Goal: Task Accomplishment & Management: Manage account settings

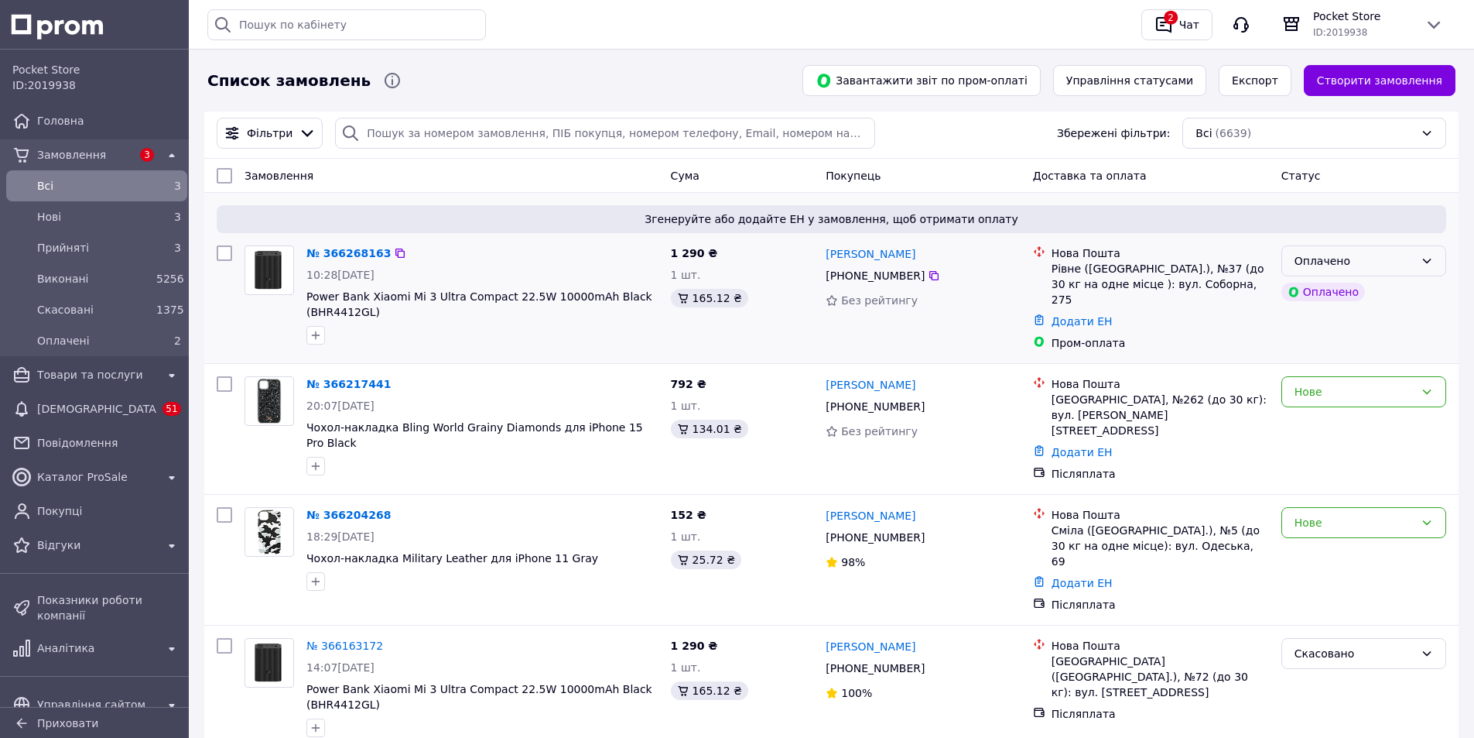
click at [1415, 269] on div "Оплачено" at bounding box center [1364, 260] width 165 height 31
click at [1327, 348] on li "Скасовано" at bounding box center [1363, 351] width 163 height 28
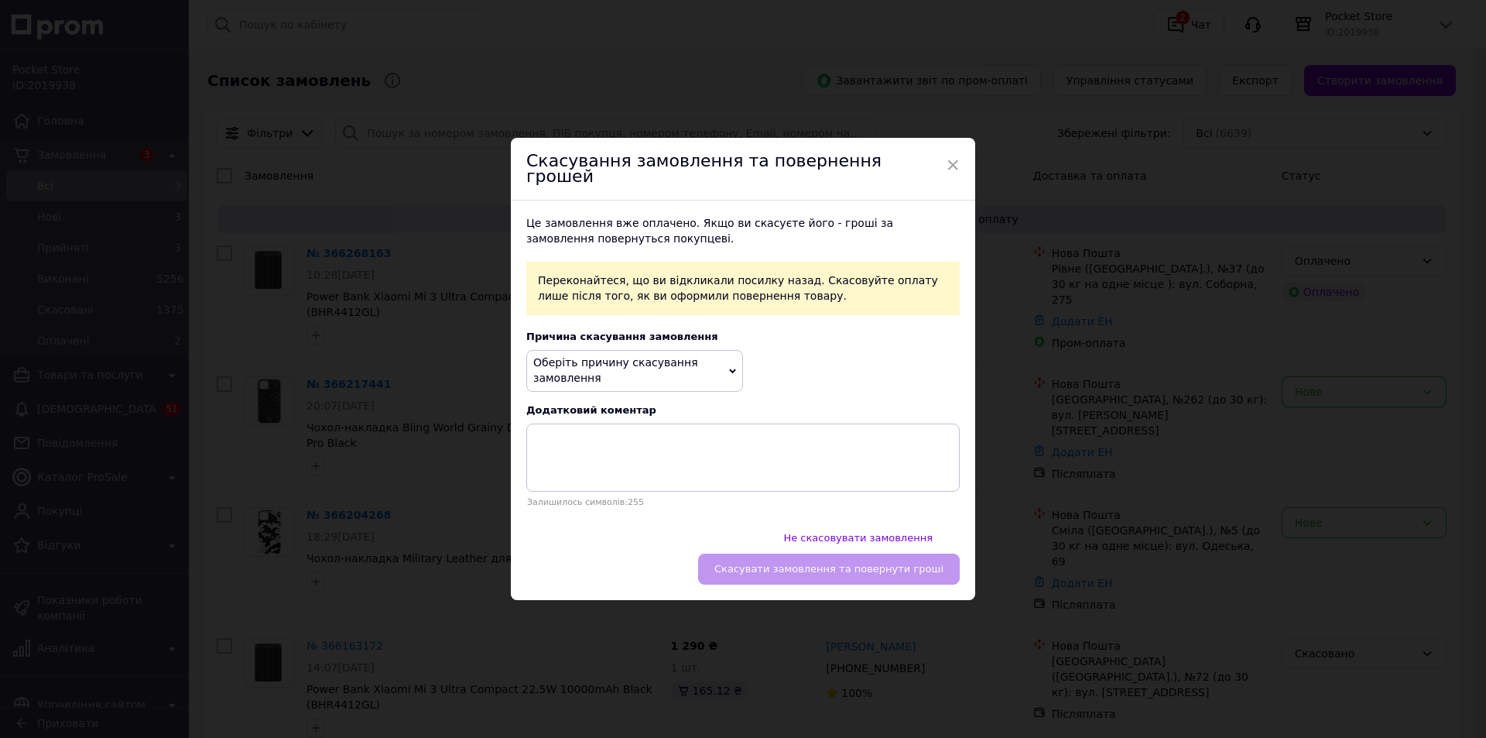
click at [729, 375] on icon at bounding box center [732, 371] width 7 height 7
click at [630, 417] on li "Немає в наявності" at bounding box center [634, 409] width 215 height 22
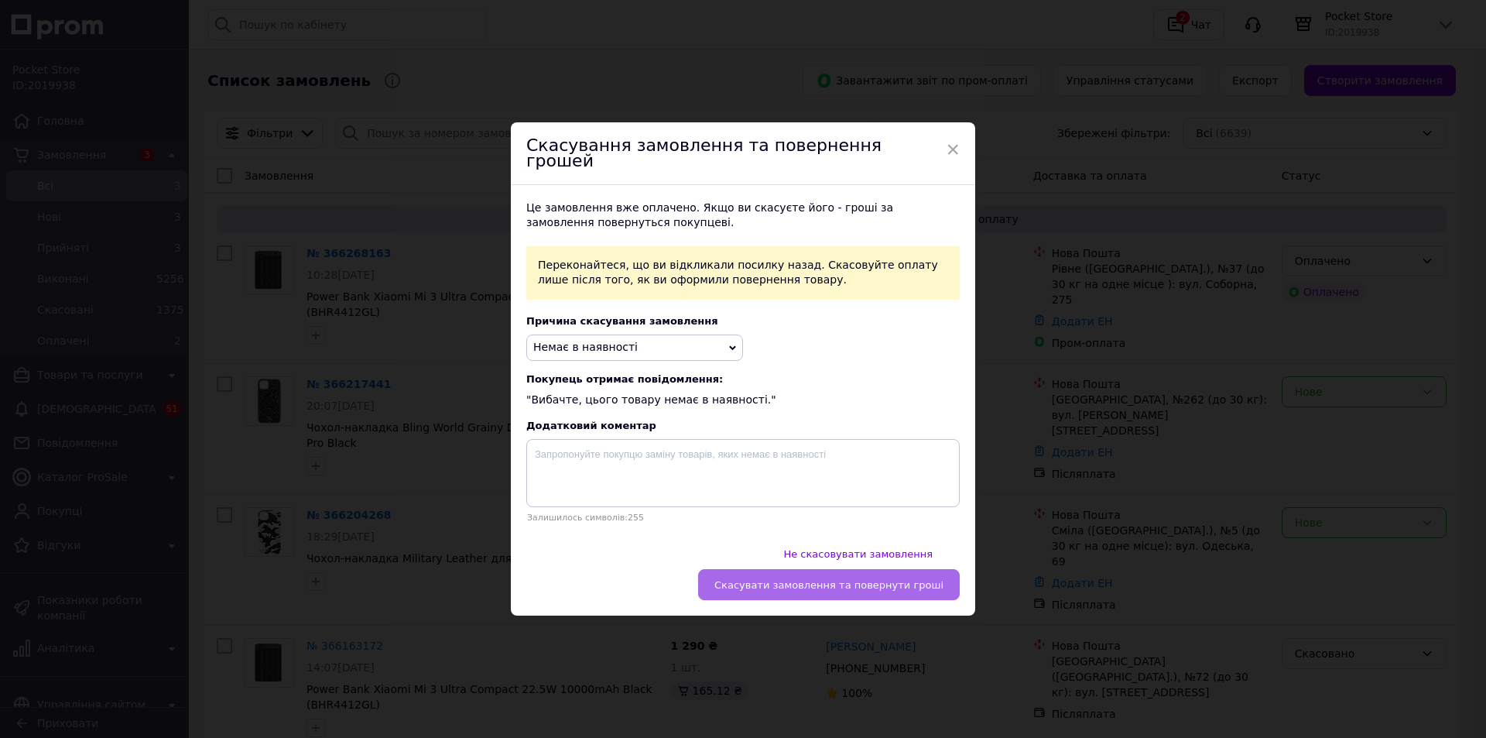
click at [879, 579] on span "Скасувати замовлення та повернути гроші" at bounding box center [828, 585] width 229 height 12
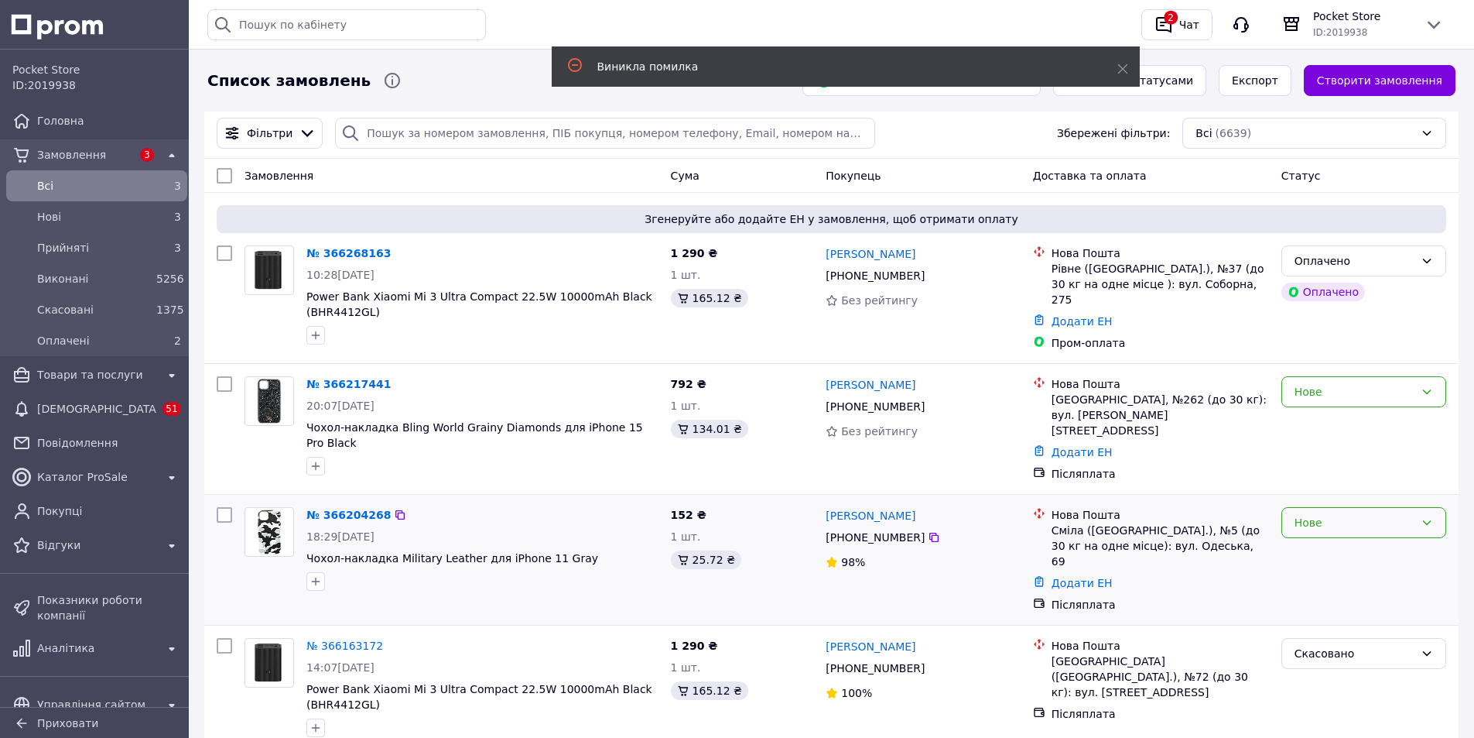
click at [1429, 516] on icon at bounding box center [1427, 522] width 12 height 12
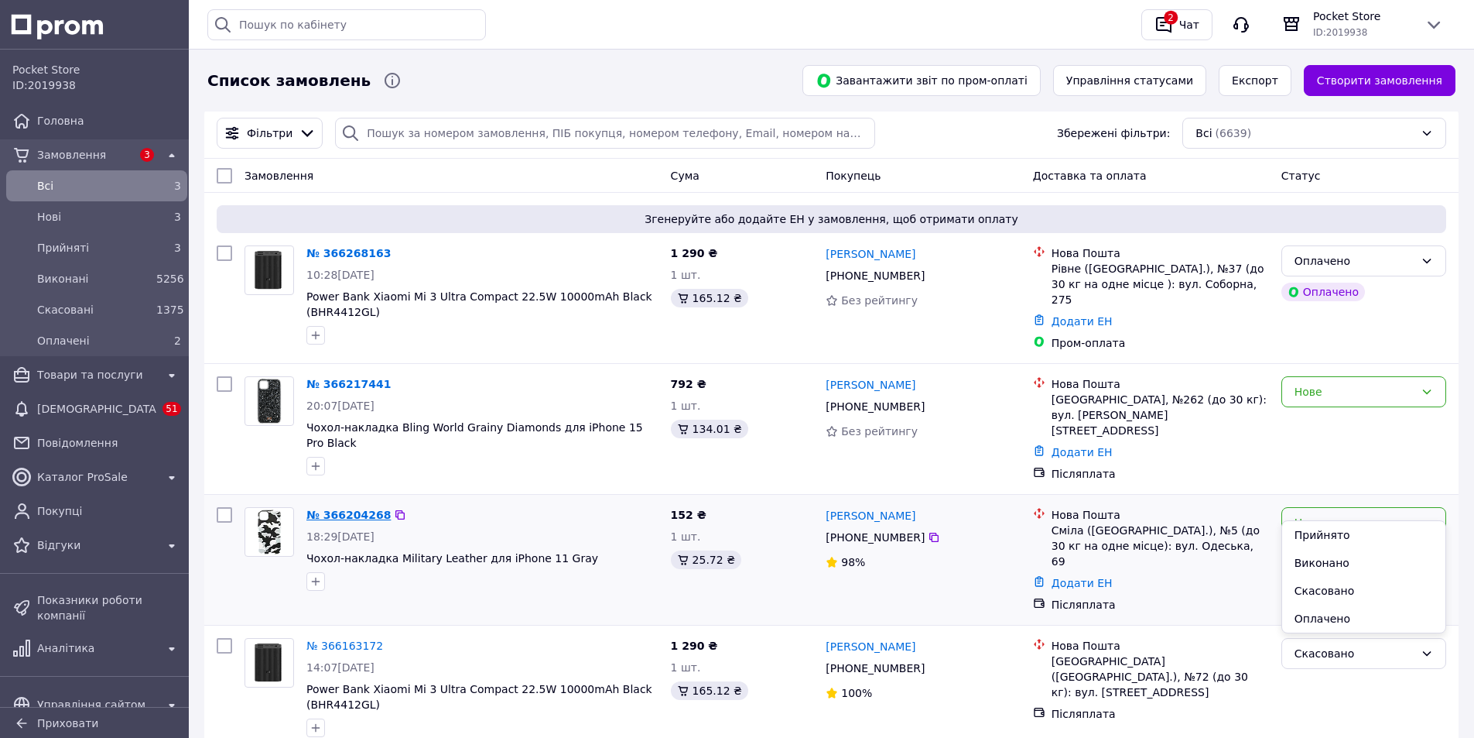
click at [340, 508] on link "№ 366204268" at bounding box center [348, 514] width 84 height 12
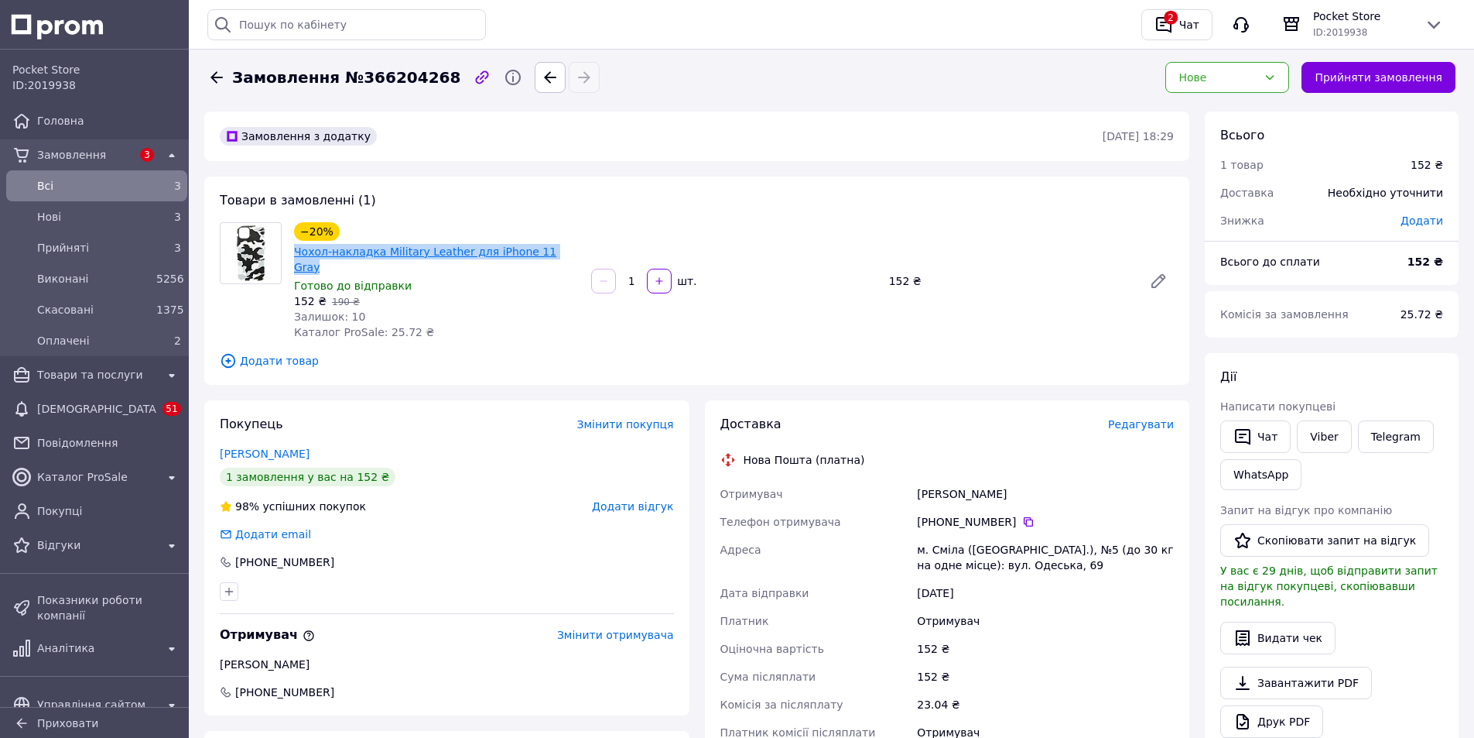
drag, startPoint x: 556, startPoint y: 254, endPoint x: 295, endPoint y: 249, distance: 261.6
click at [295, 249] on div "−20% Чохол-накладка Military Leather для iPhone 11 Gray" at bounding box center [437, 249] width 288 height 56
copy link "Чохол-накладка Military Leather для iPhone 11 Gray"
click at [1022, 515] on icon at bounding box center [1028, 521] width 12 height 12
click at [1409, 80] on button "Прийняти замовлення" at bounding box center [1379, 77] width 154 height 31
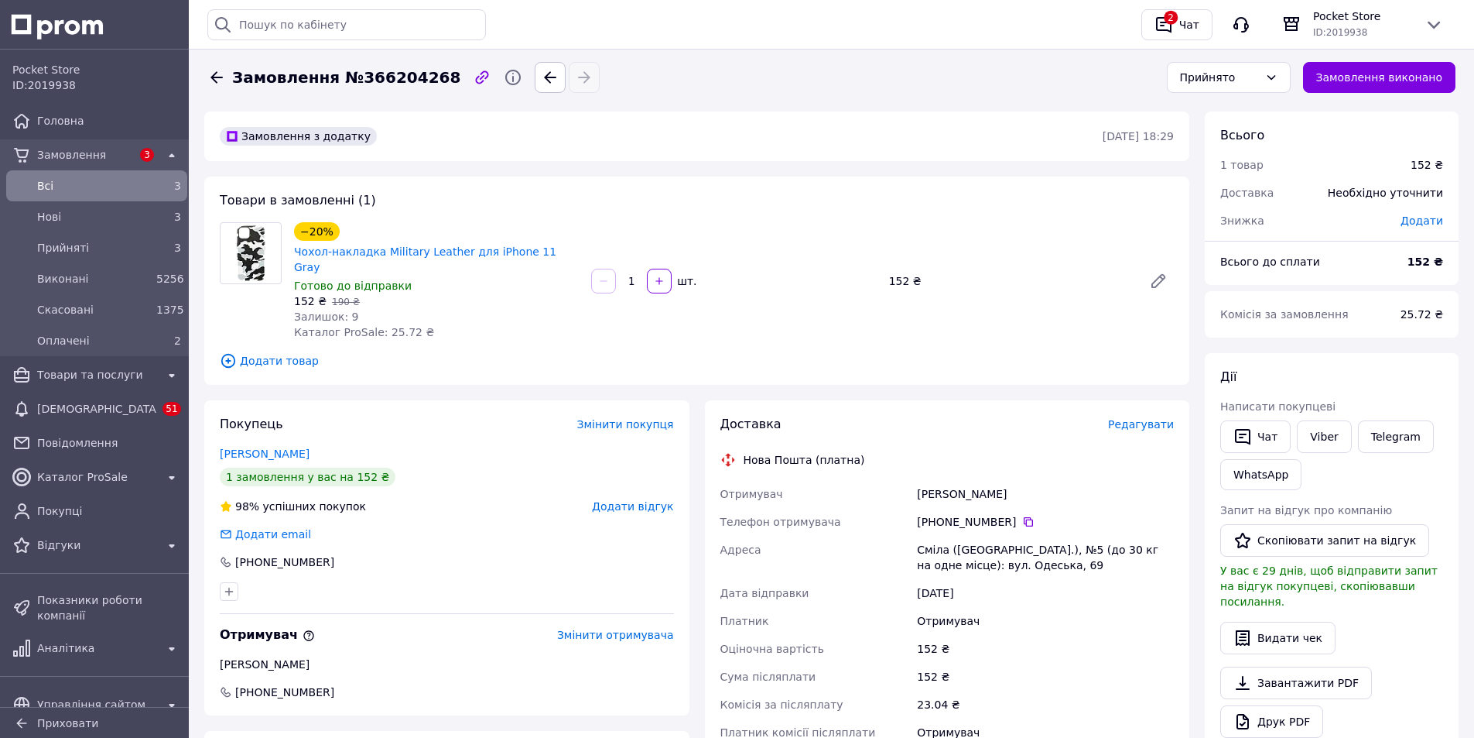
click at [214, 83] on icon at bounding box center [216, 77] width 19 height 19
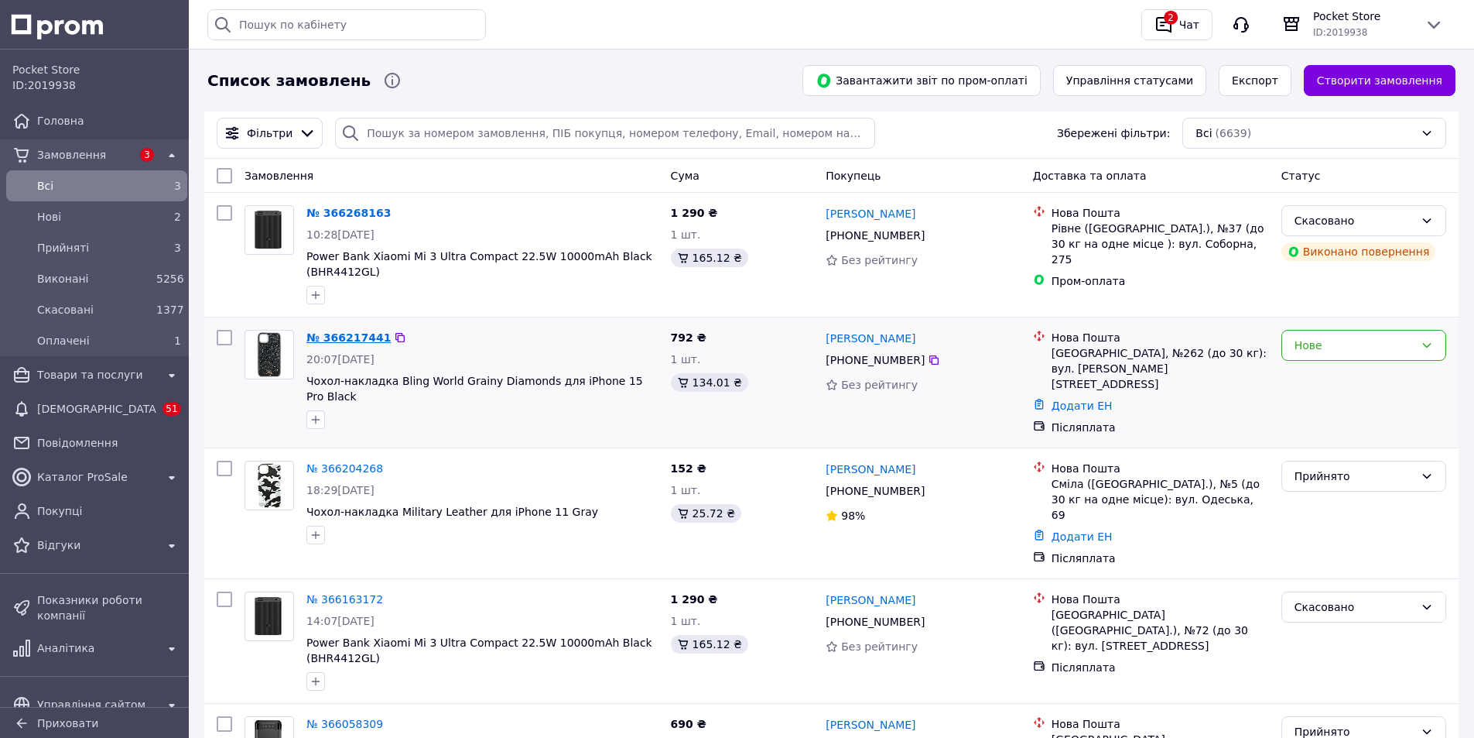
click at [331, 343] on link "№ 366217441" at bounding box center [348, 337] width 84 height 12
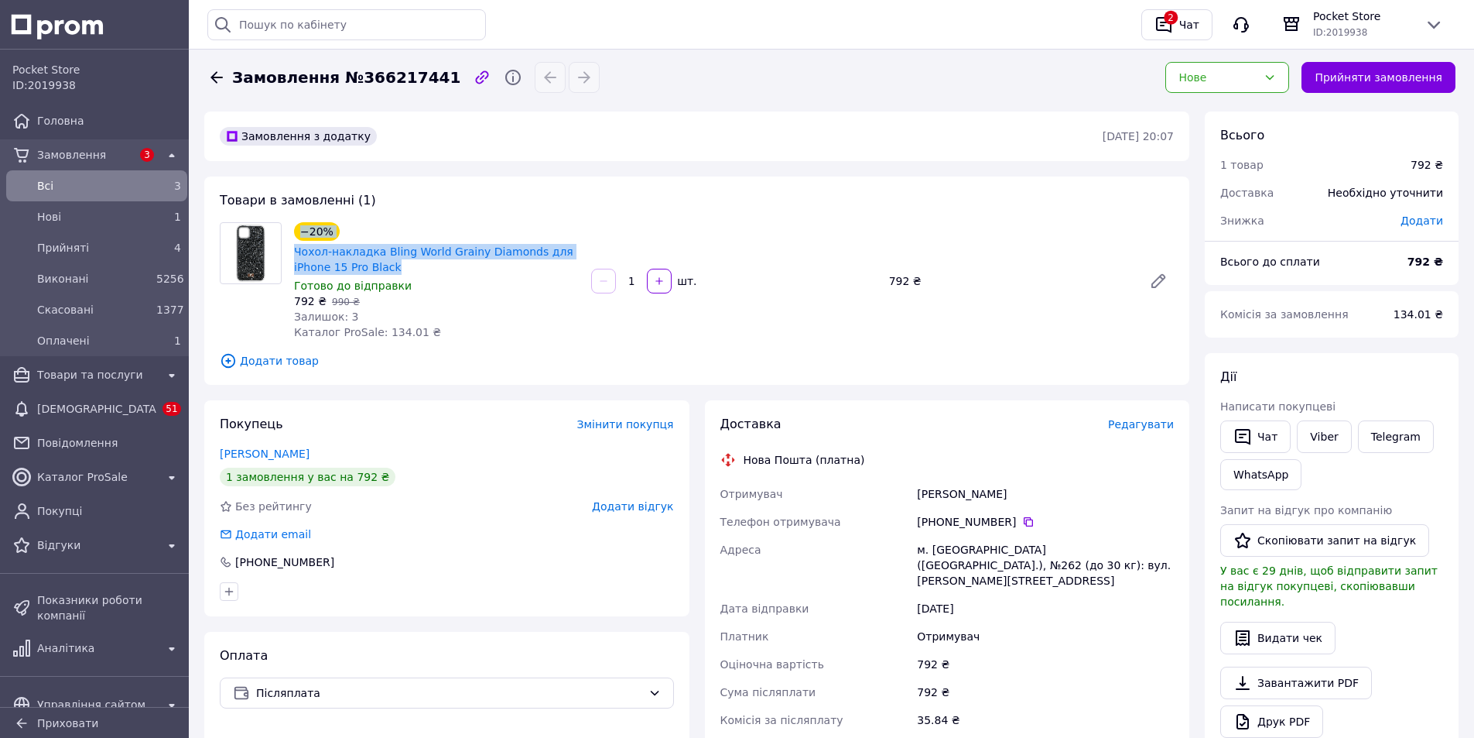
drag, startPoint x: 365, startPoint y: 272, endPoint x: 288, endPoint y: 254, distance: 78.8
click at [288, 254] on div "−20% Чохол-накладка Bling World Grainy Diamonds для iPhone 15 Pro Black Готово …" at bounding box center [436, 281] width 297 height 124
copy link "Чохол-накладка Bling World Grainy Diamonds для iPhone 15 Pro Black"
click at [1024, 523] on icon at bounding box center [1028, 521] width 12 height 12
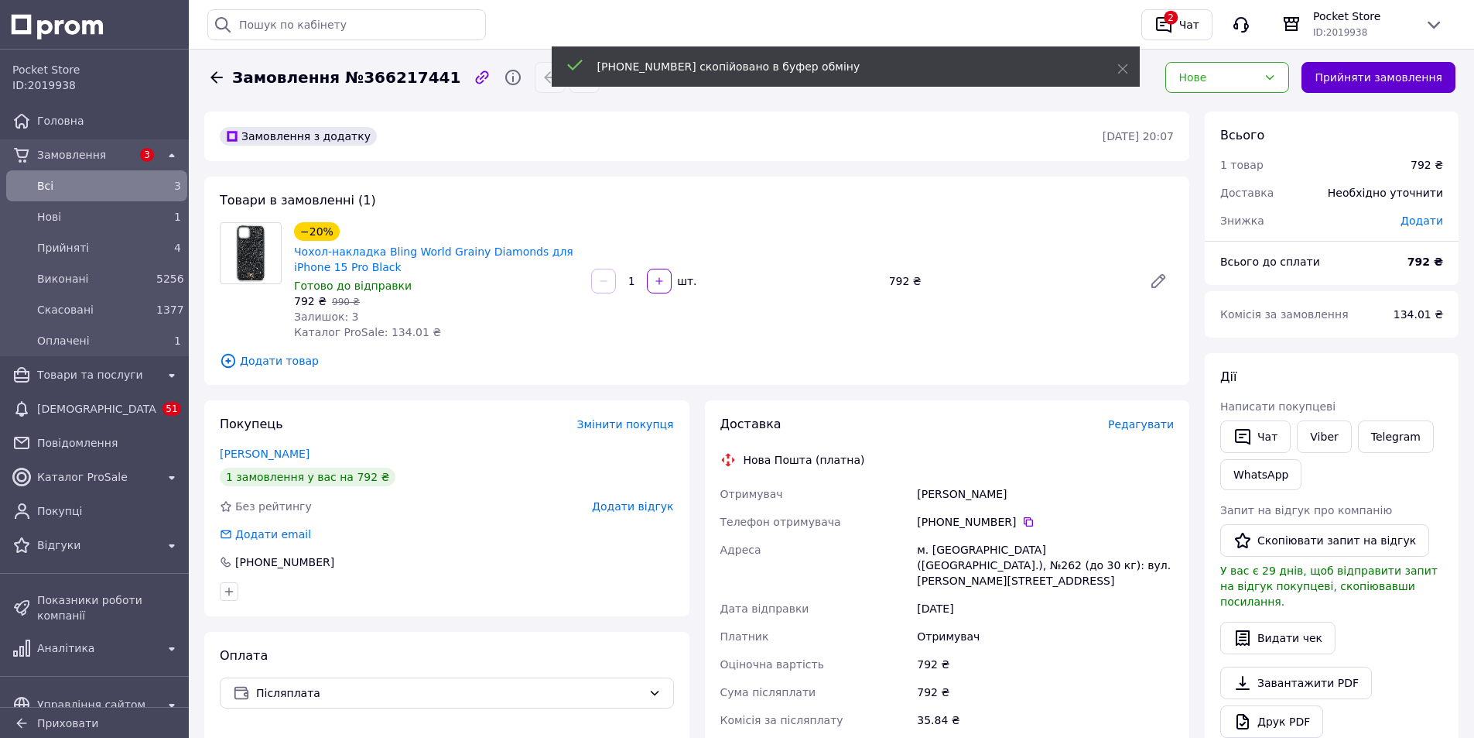
click at [1377, 75] on button "Прийняти замовлення" at bounding box center [1379, 77] width 154 height 31
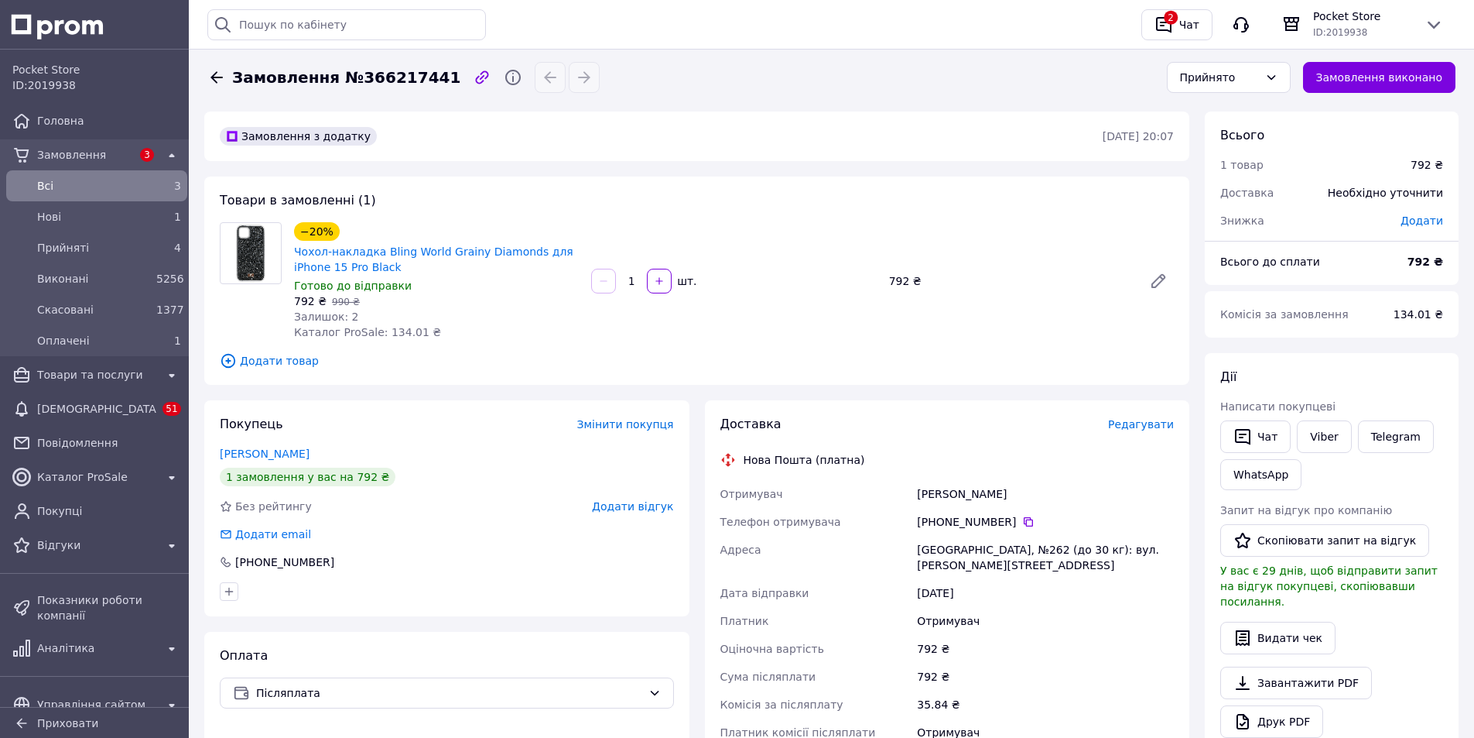
click at [212, 75] on icon at bounding box center [216, 77] width 19 height 19
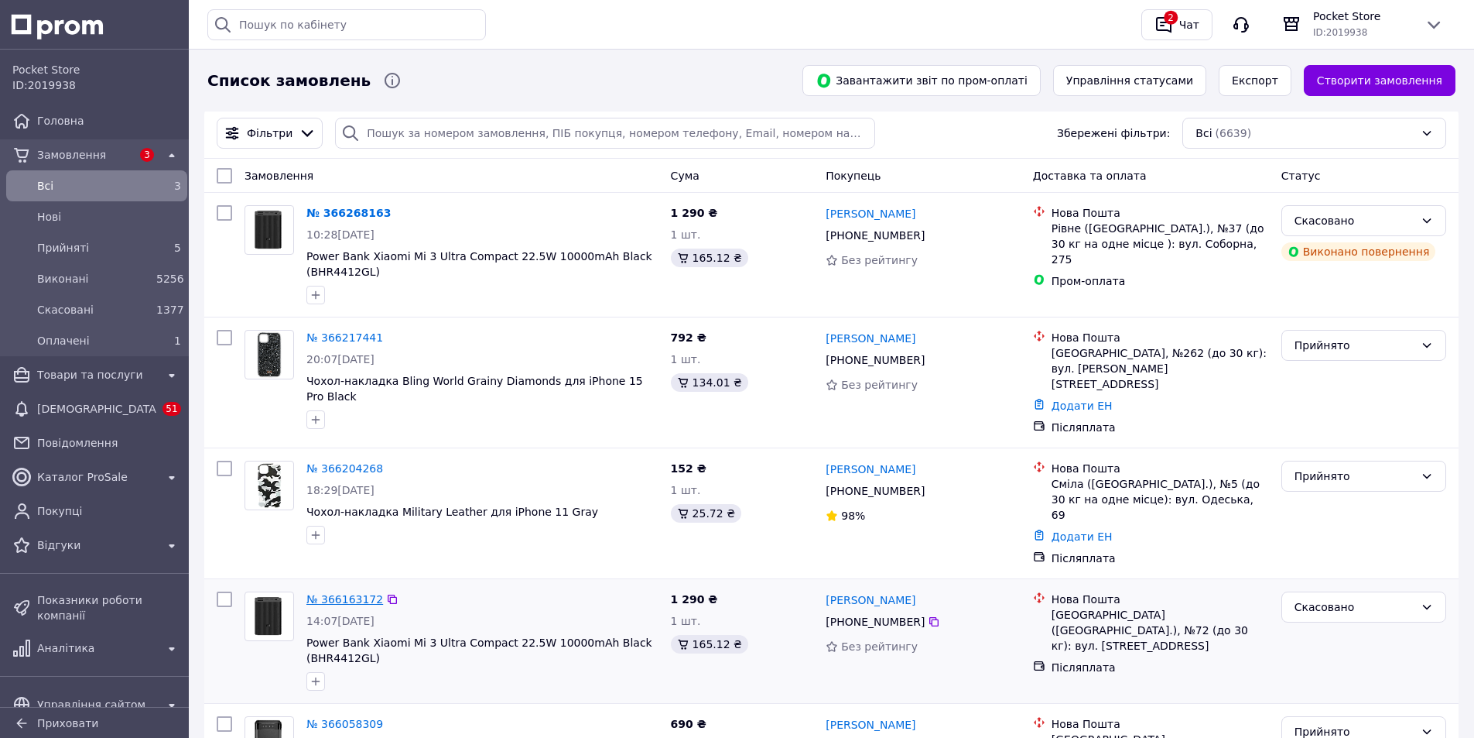
click at [337, 593] on link "№ 366163172" at bounding box center [344, 599] width 77 height 12
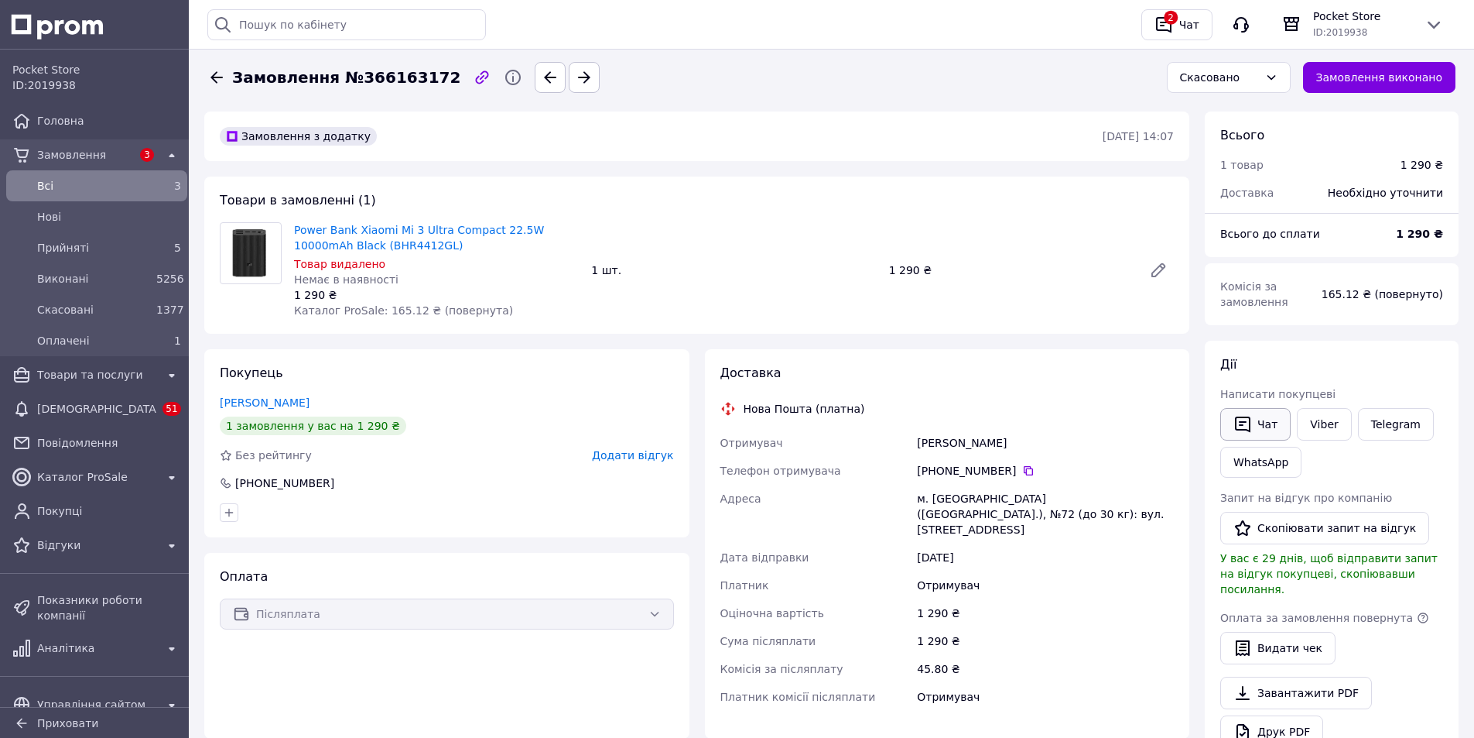
click at [1258, 422] on button "Чат" at bounding box center [1255, 424] width 70 height 33
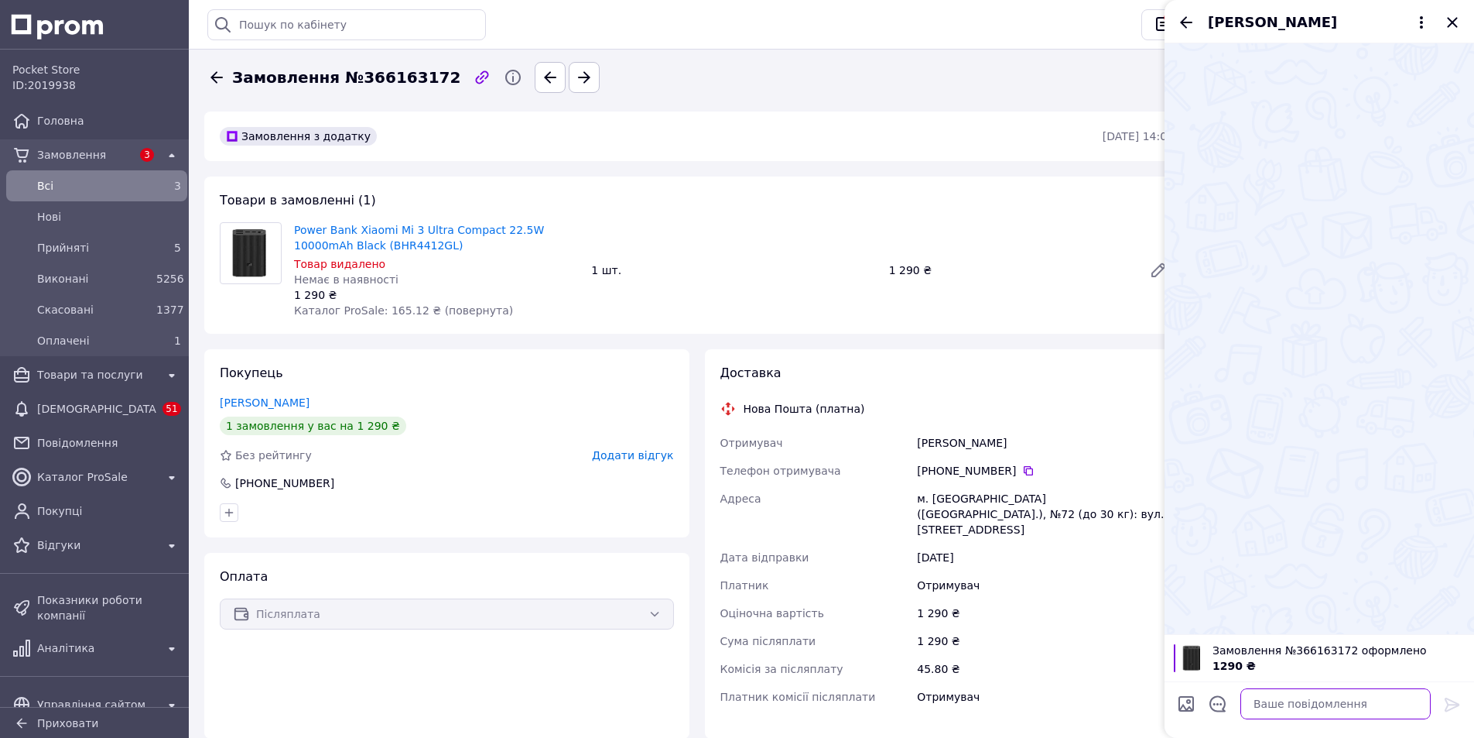
click at [1293, 706] on textarea at bounding box center [1336, 703] width 190 height 31
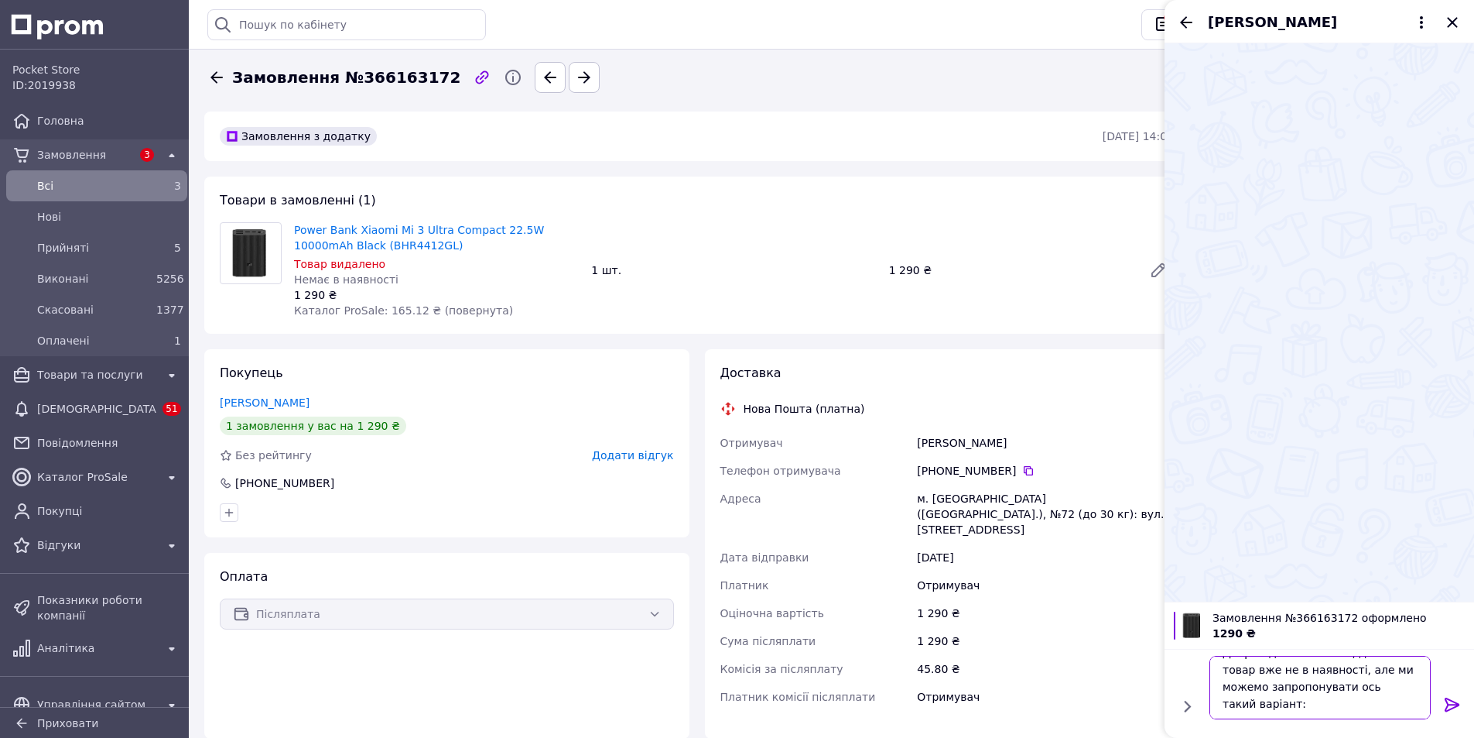
paste textarea "[URL][DOMAIN_NAME]"
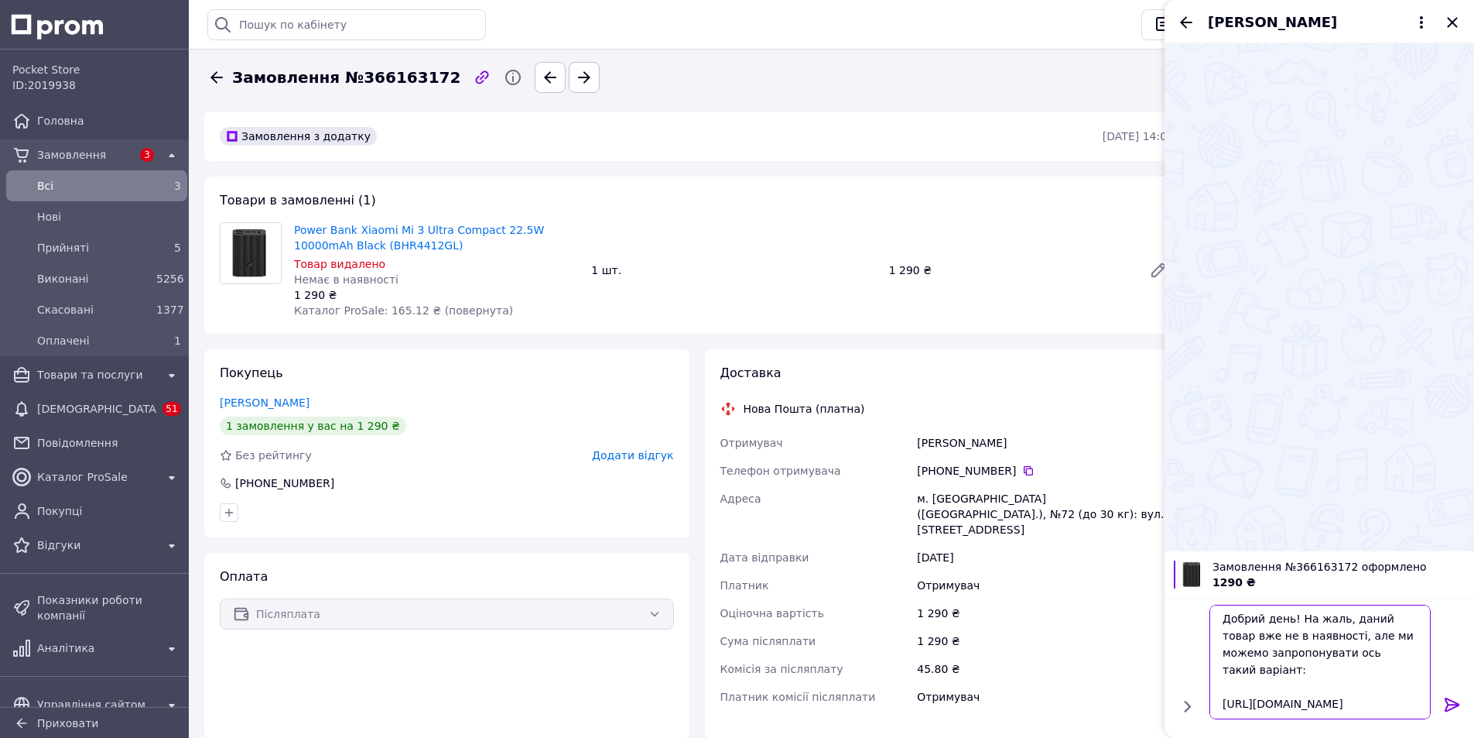
scroll to position [0, 0]
drag, startPoint x: 1306, startPoint y: 706, endPoint x: 1206, endPoint y: 594, distance: 150.2
click at [1206, 594] on div "Замовлення №366163172 оформлено 1290 ₴ Добрий день! На жаль, даний товар вже не…" at bounding box center [1320, 643] width 310 height 187
type textarea "Добрий день! На жаль, даний товар вже не в наявності, але ми можемо запропонува…"
click at [1449, 700] on icon at bounding box center [1452, 704] width 19 height 19
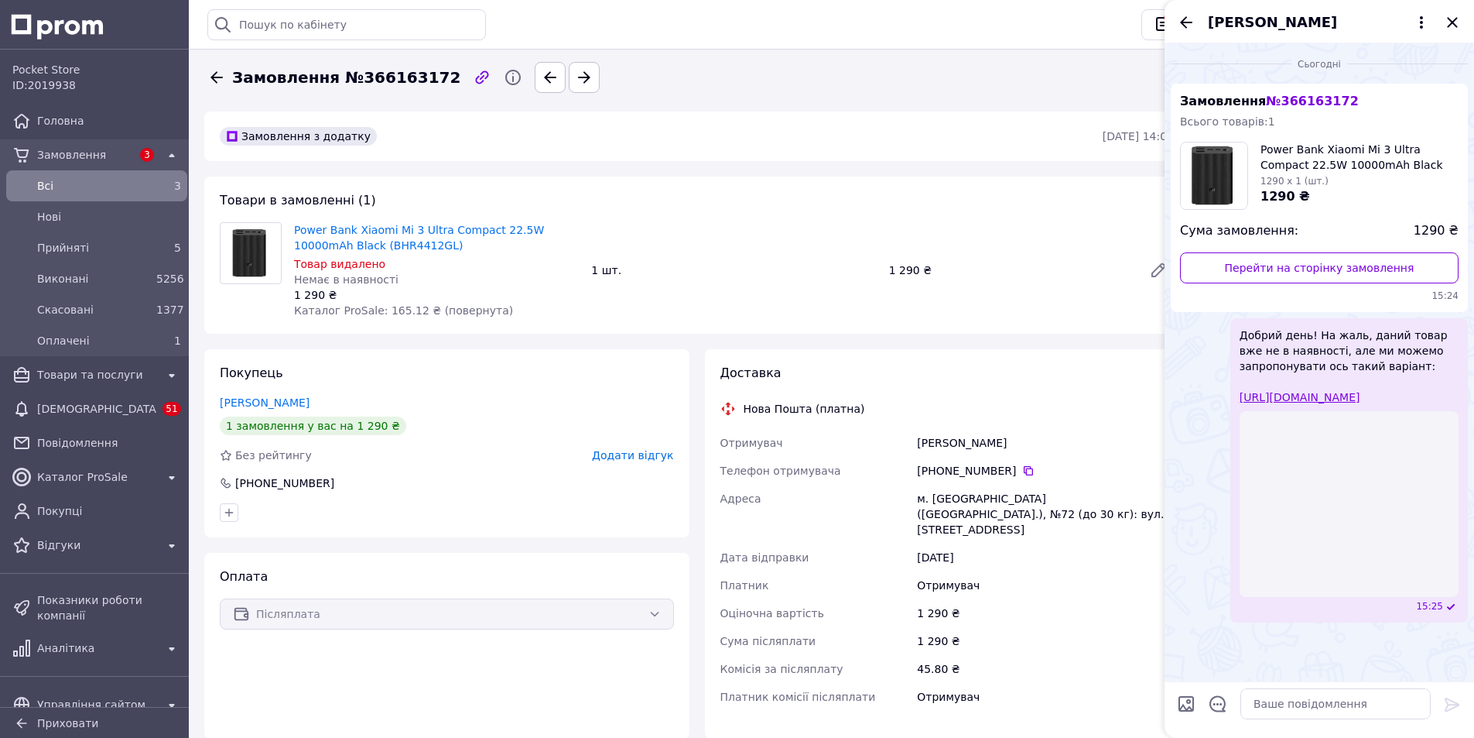
click at [211, 71] on icon at bounding box center [216, 77] width 19 height 19
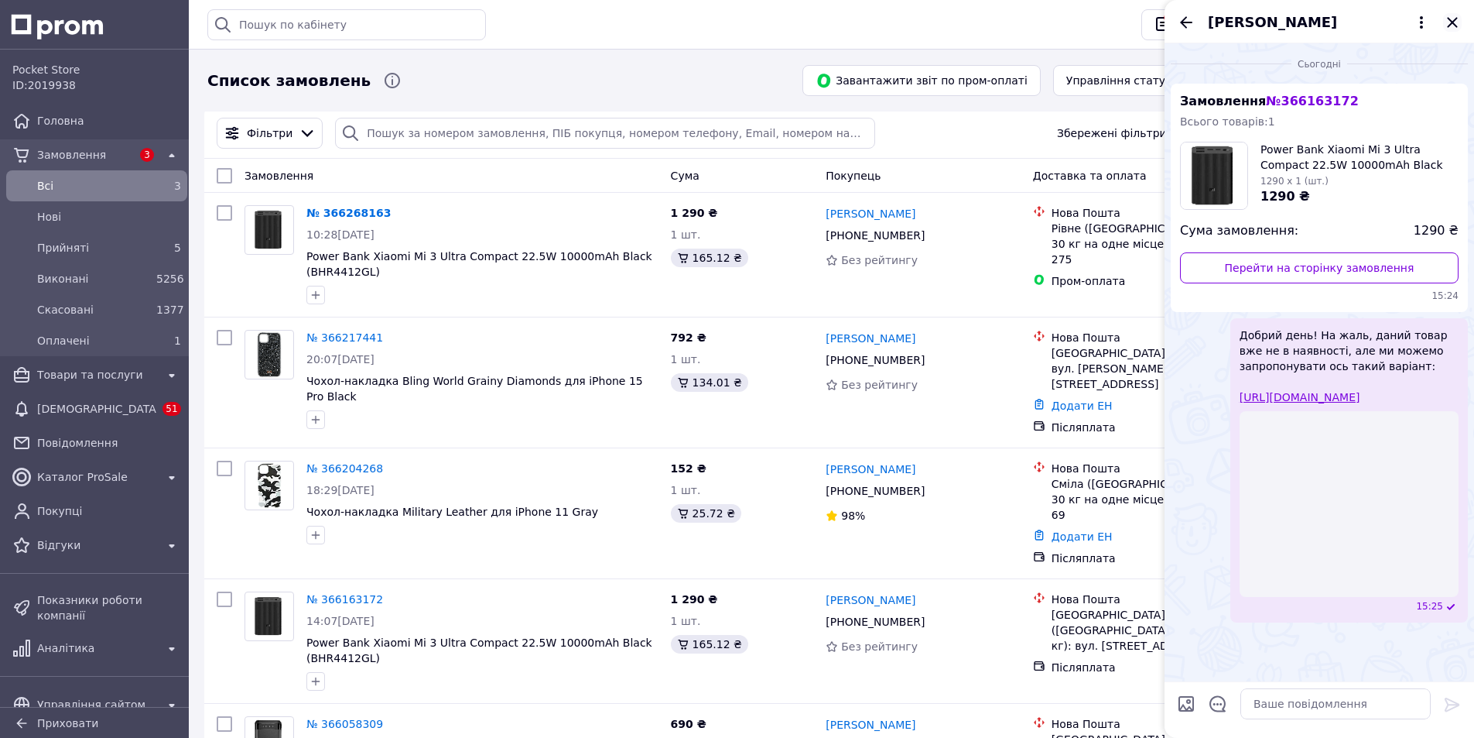
click at [1459, 24] on icon "Закрити" at bounding box center [1452, 22] width 19 height 19
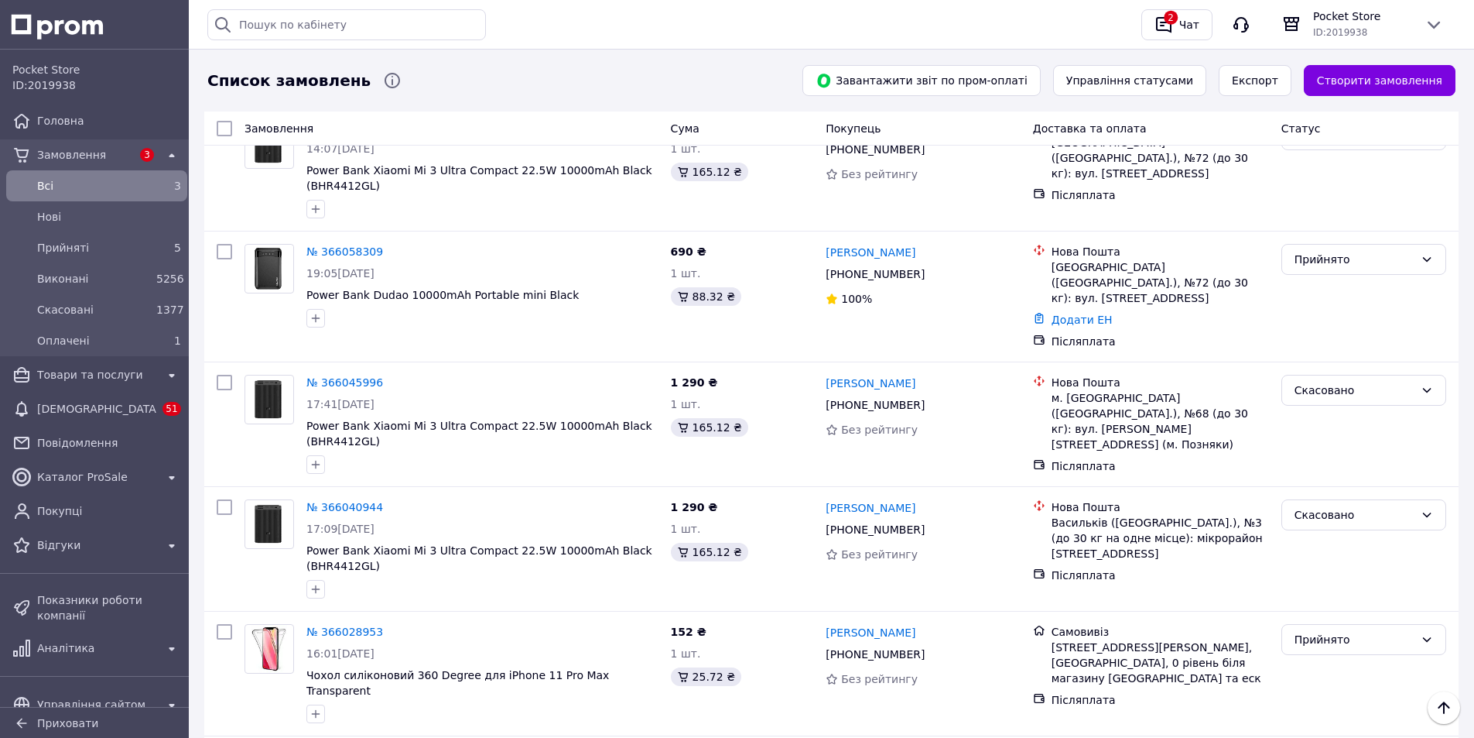
scroll to position [525, 0]
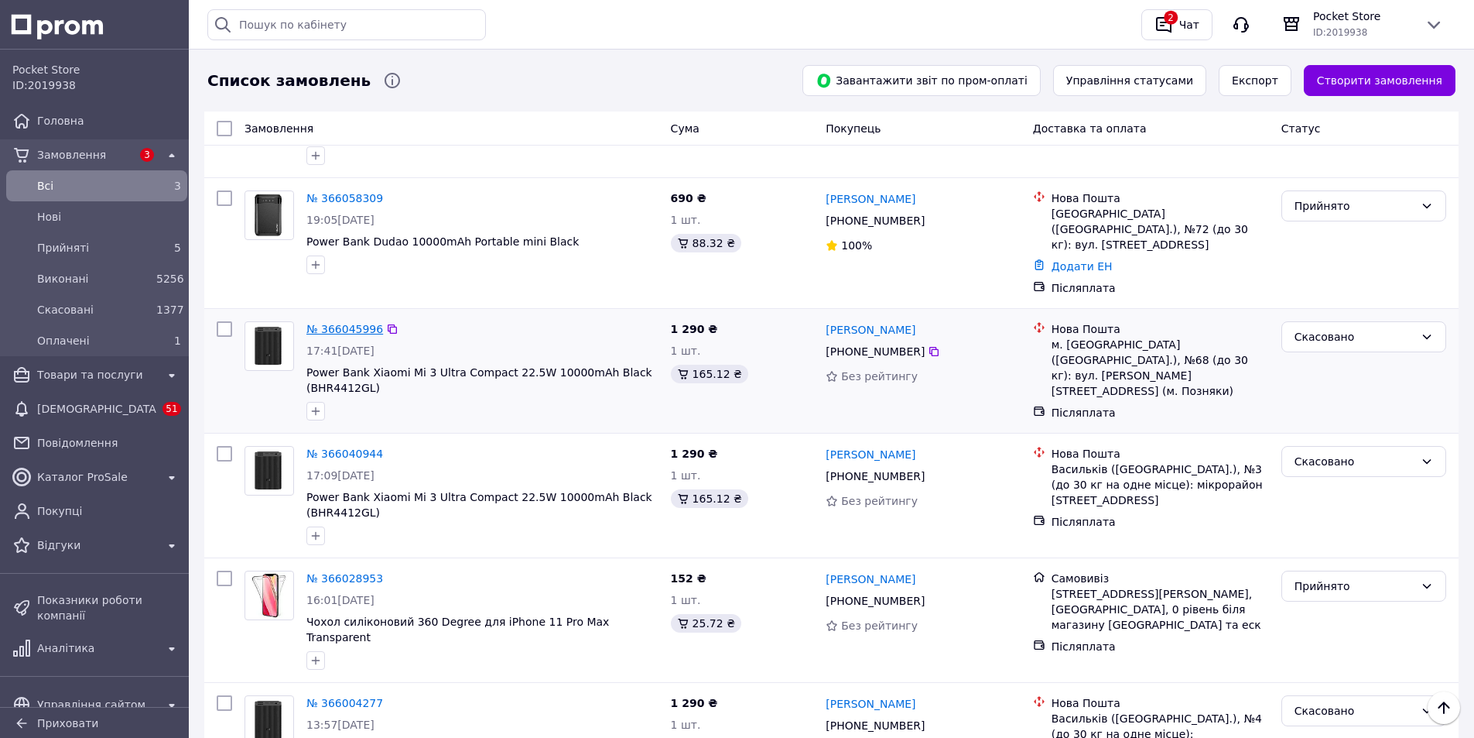
click at [347, 323] on link "№ 366045996" at bounding box center [344, 329] width 77 height 12
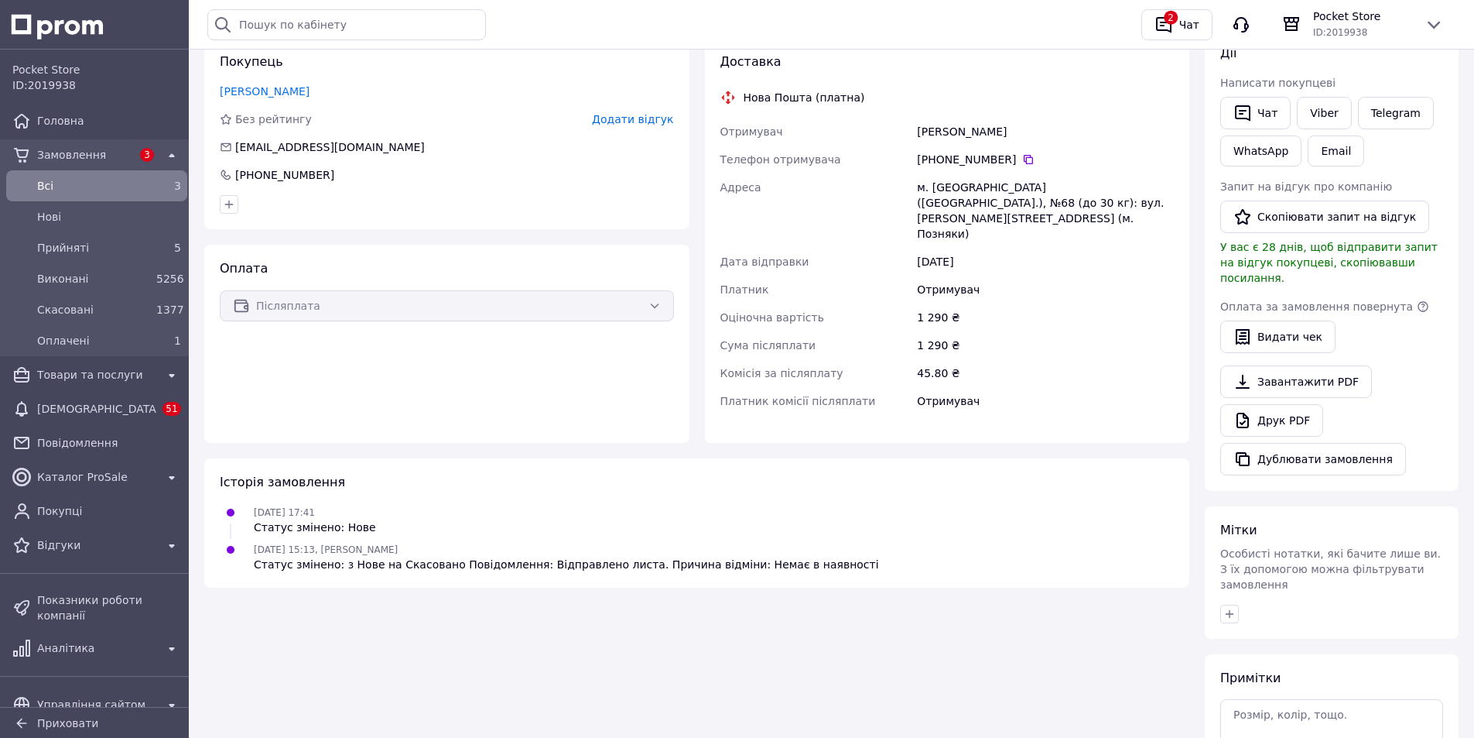
scroll to position [230, 0]
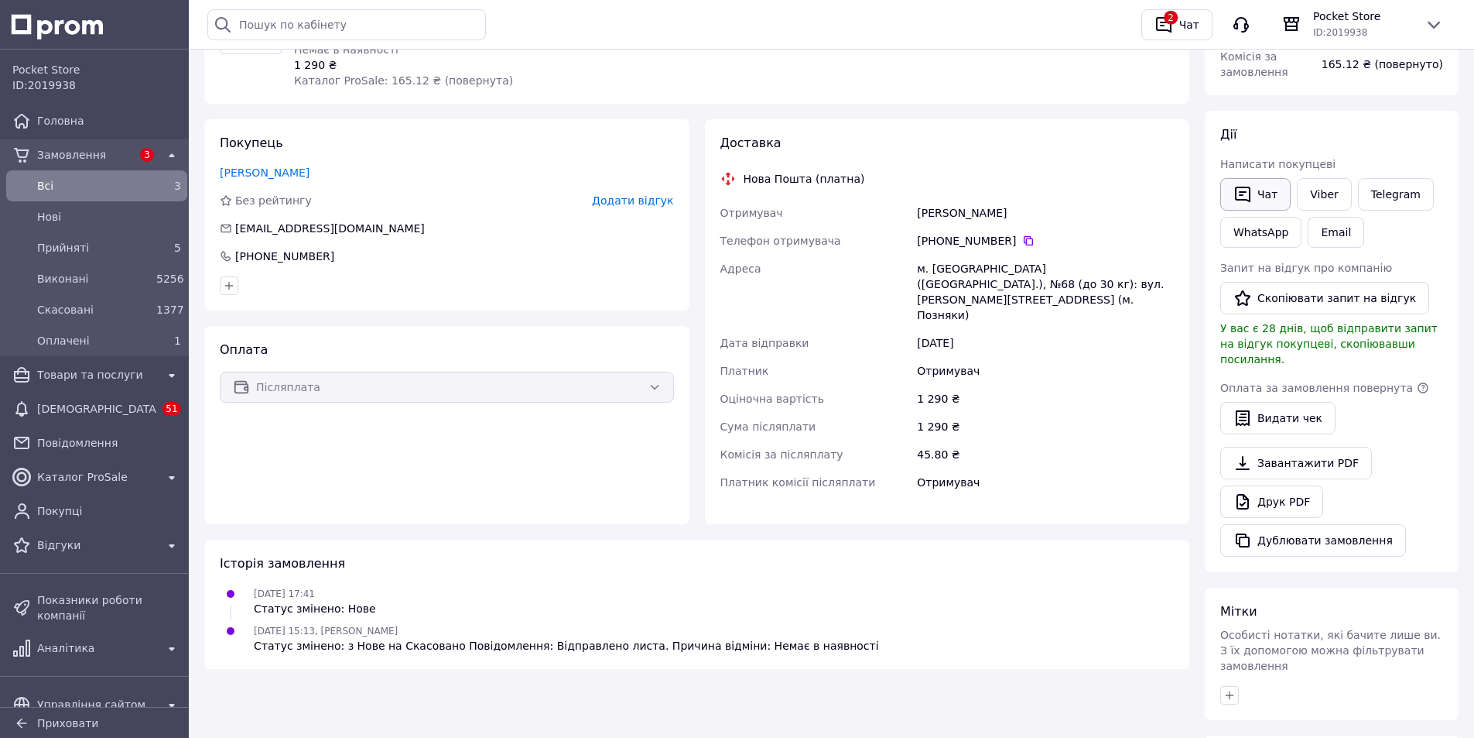
click at [1272, 193] on button "Чат" at bounding box center [1255, 194] width 70 height 33
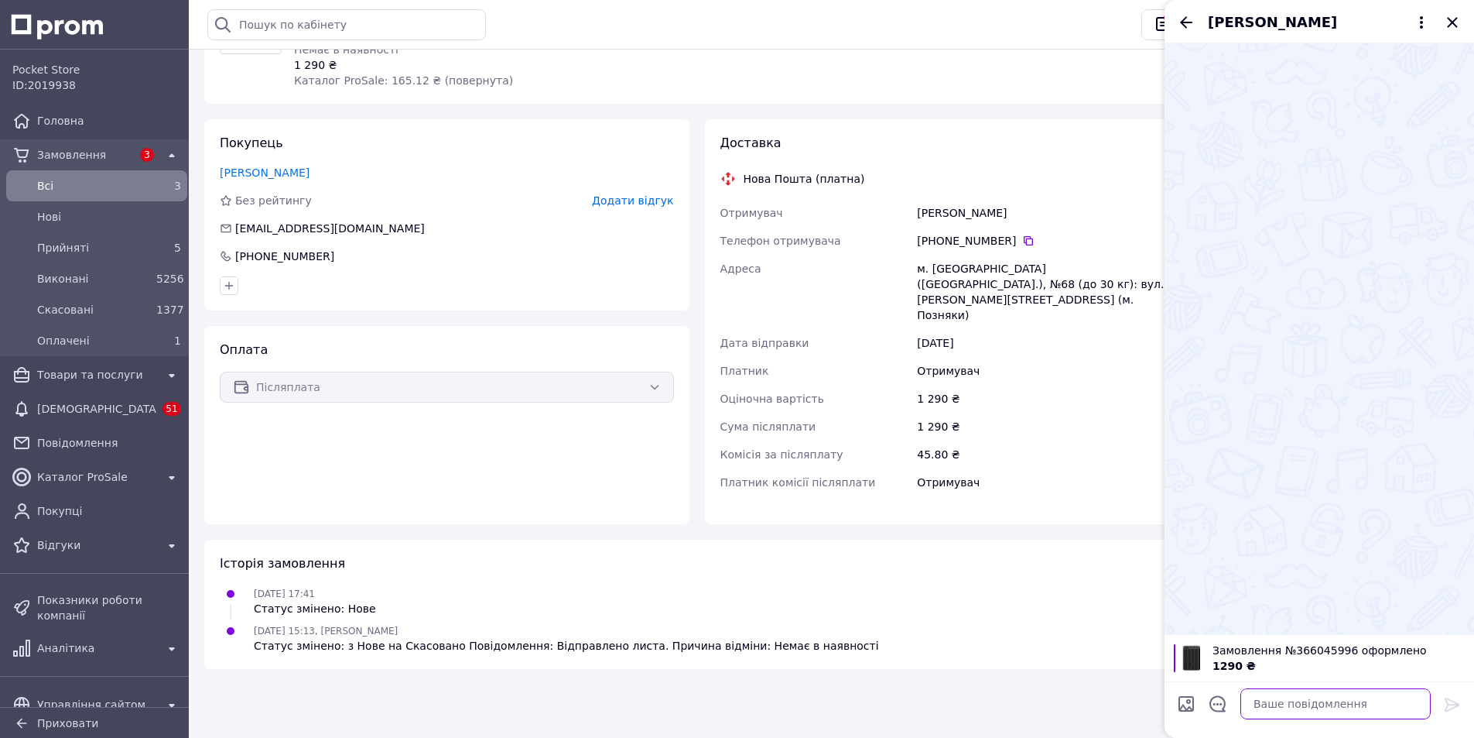
click at [1286, 707] on textarea at bounding box center [1336, 703] width 190 height 31
paste textarea "Добрий день! На жаль, даний товар вже не в наявності, але ми можемо запропонува…"
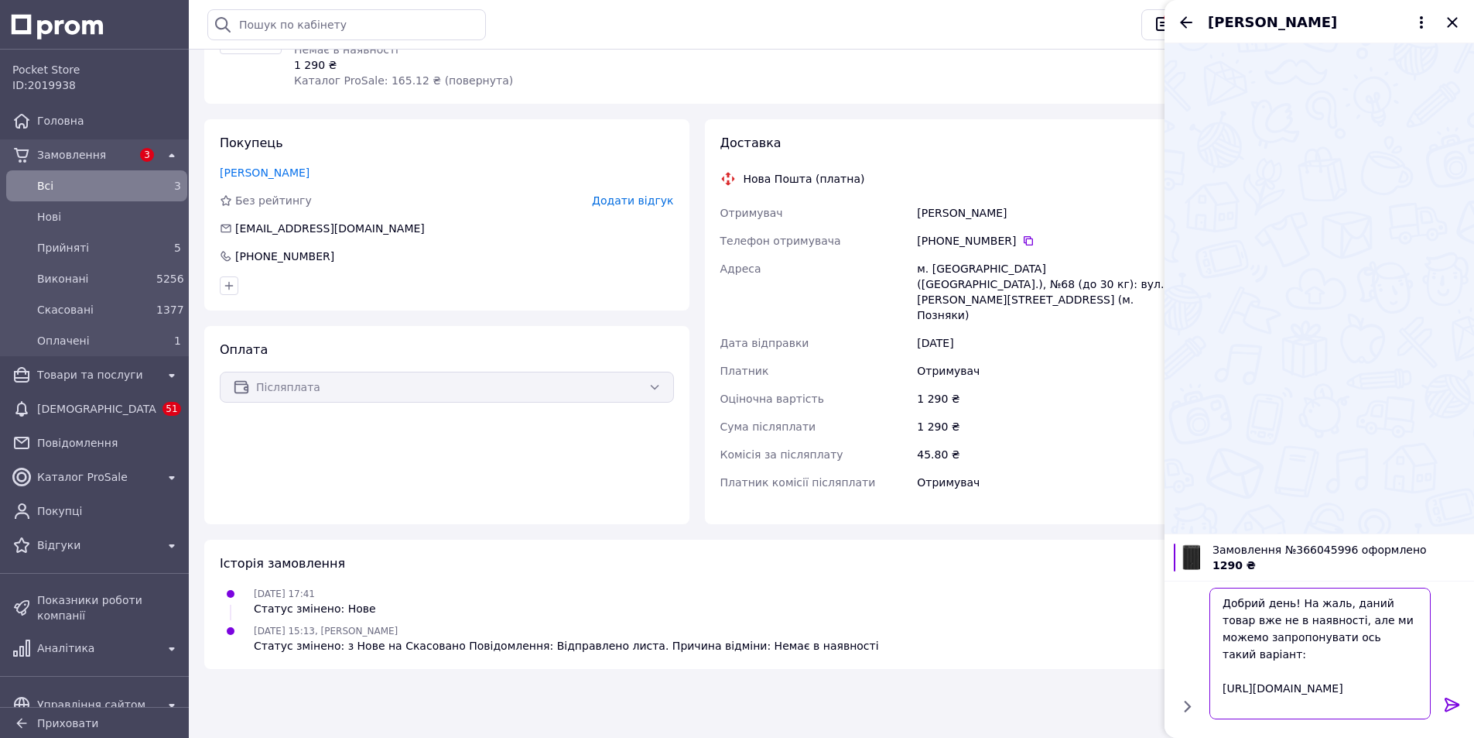
type textarea "Добрий день! На жаль, даний товар вже не в наявності, але ми можемо запропонува…"
click at [1446, 705] on icon at bounding box center [1452, 704] width 19 height 19
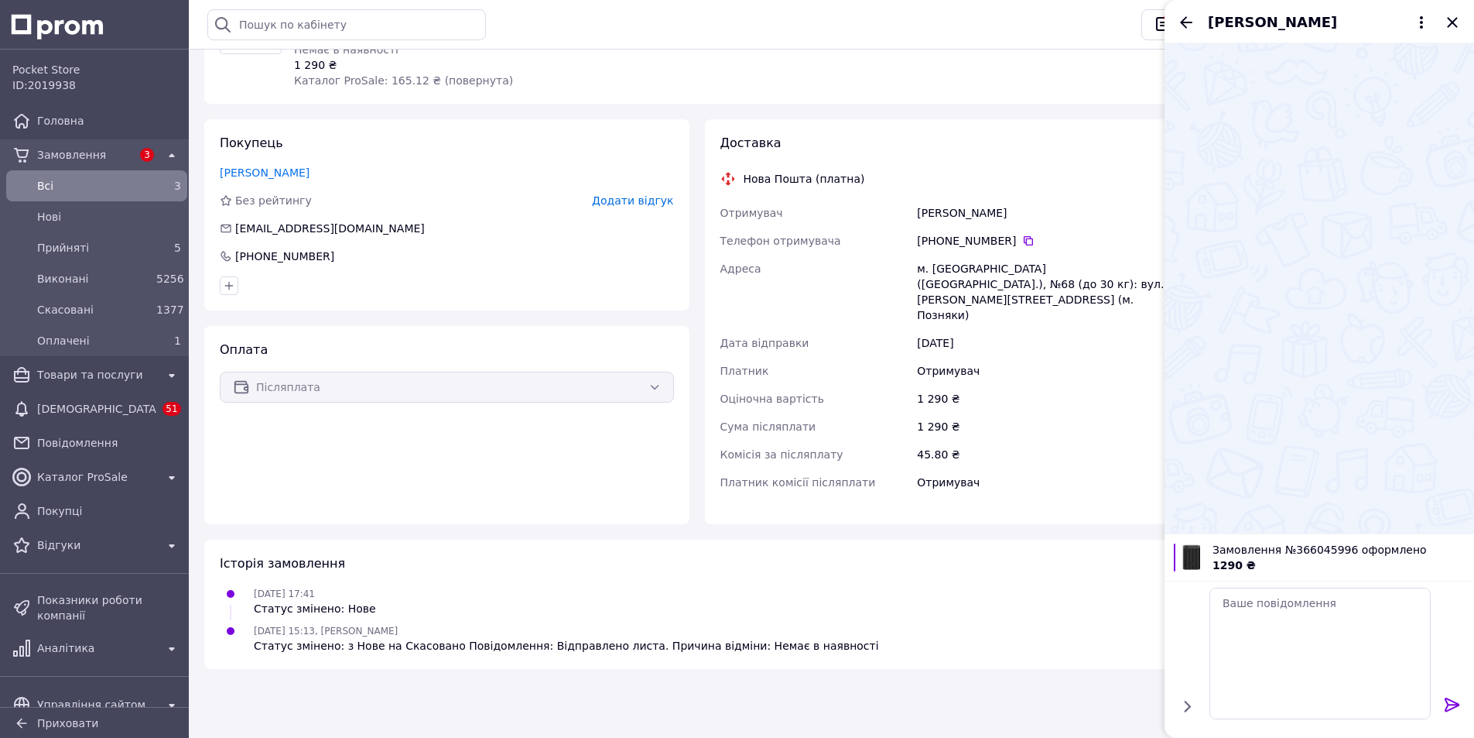
scroll to position [0, 0]
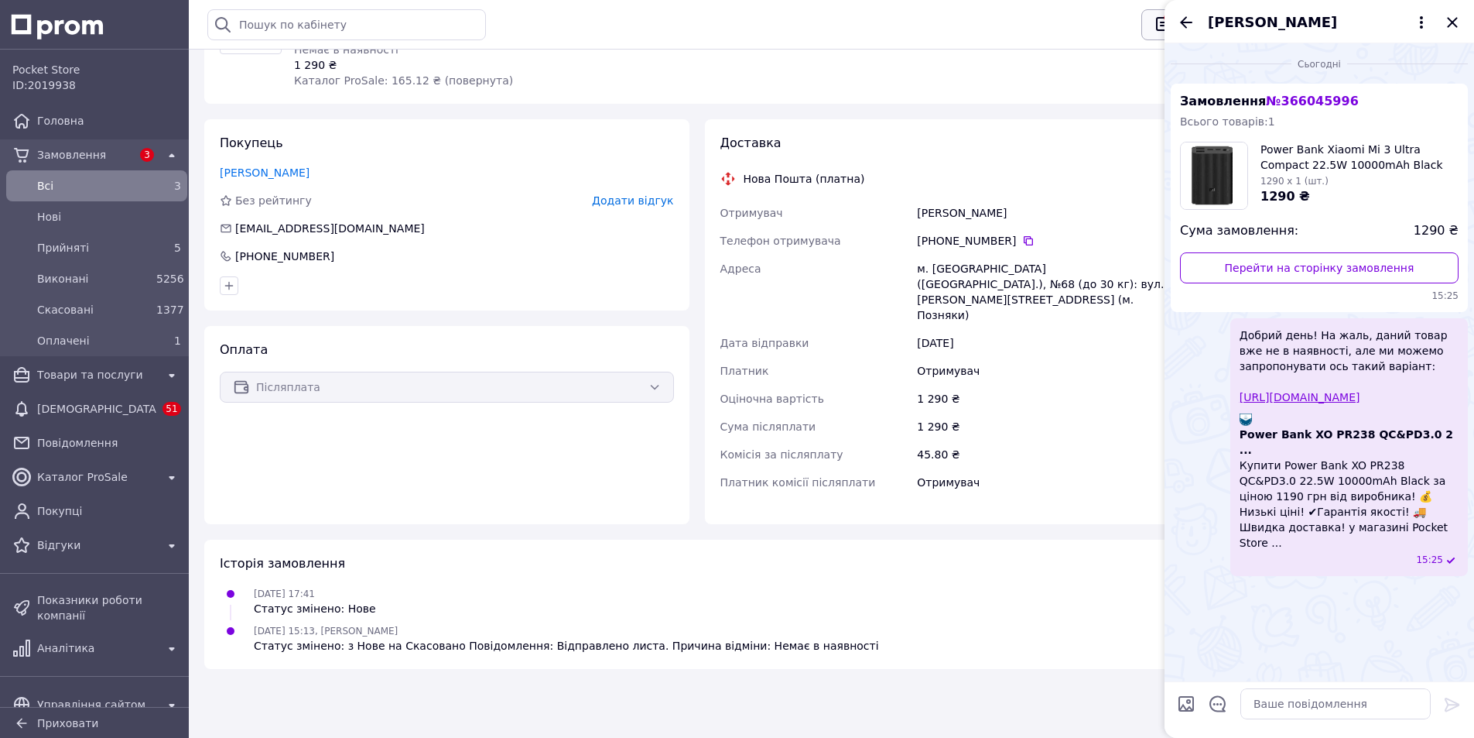
click at [1162, 24] on icon "button" at bounding box center [1164, 24] width 19 height 19
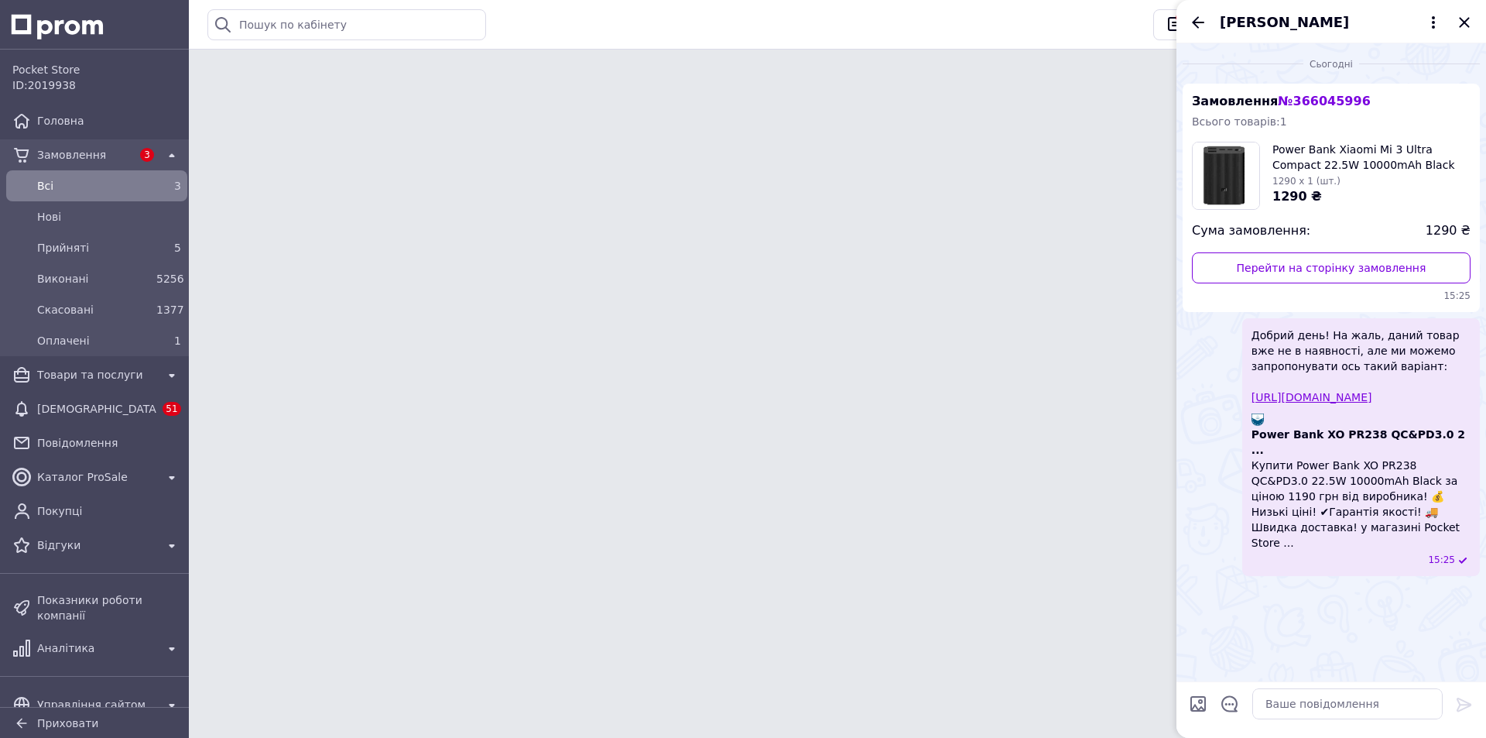
click at [1469, 24] on div "[PERSON_NAME]" at bounding box center [1331, 21] width 310 height 43
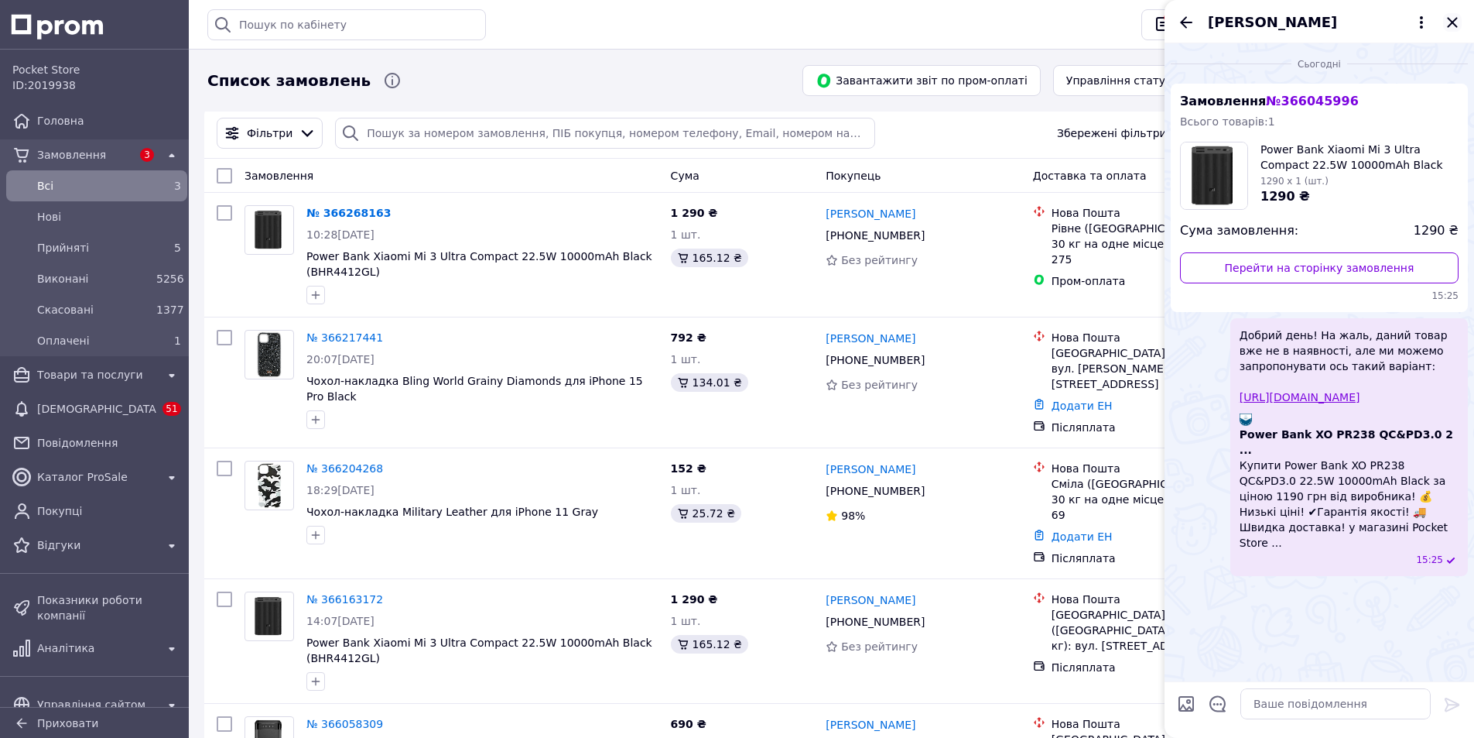
click at [1450, 26] on icon "Закрити" at bounding box center [1452, 22] width 10 height 10
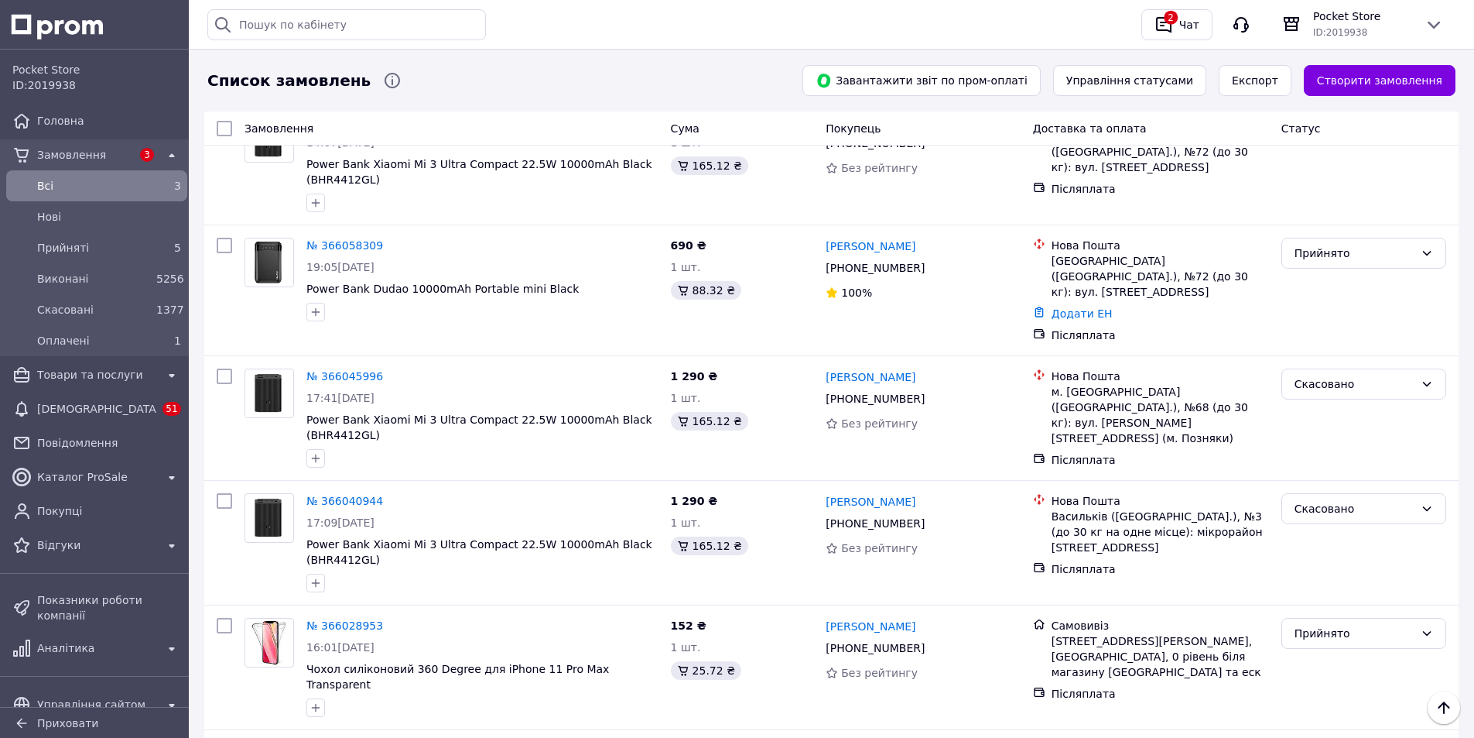
scroll to position [482, 0]
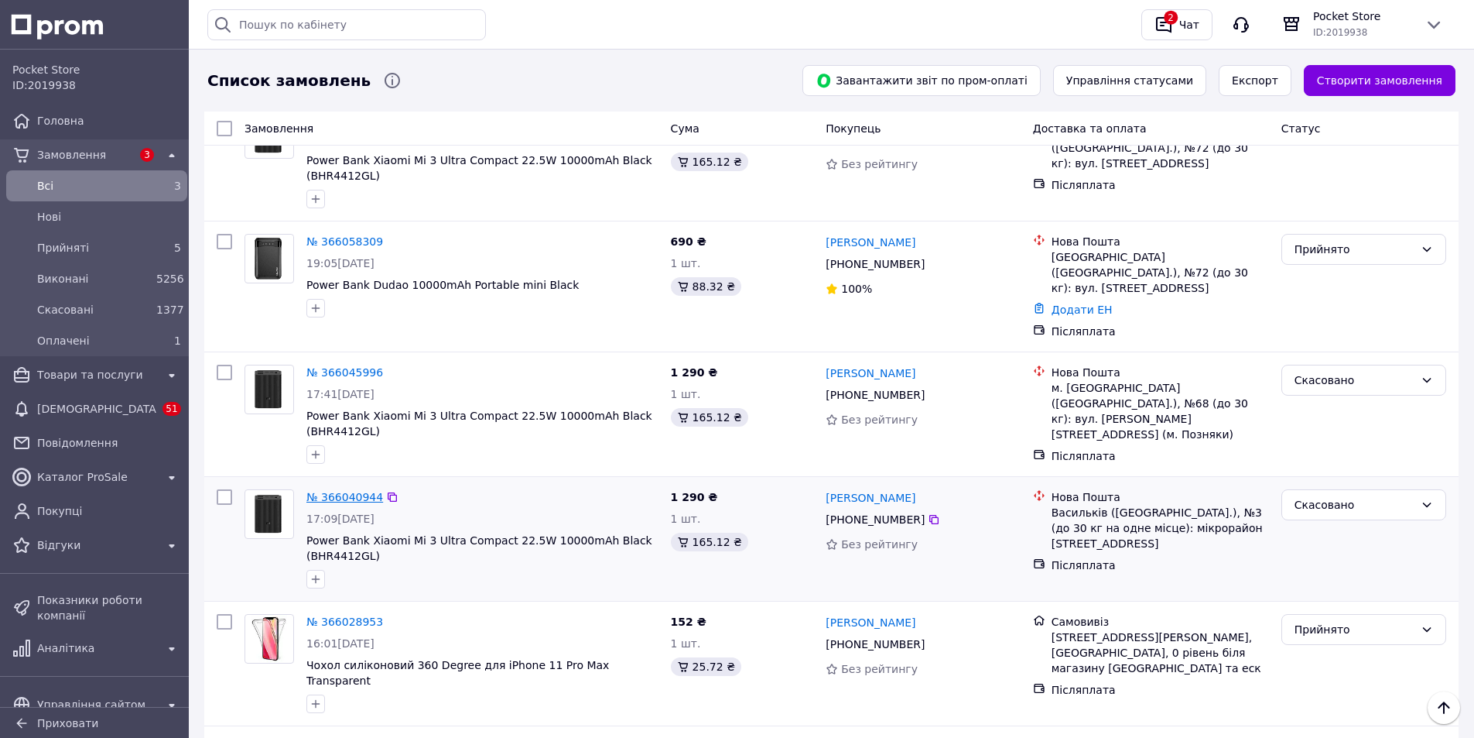
click at [344, 491] on link "№ 366040944" at bounding box center [344, 497] width 77 height 12
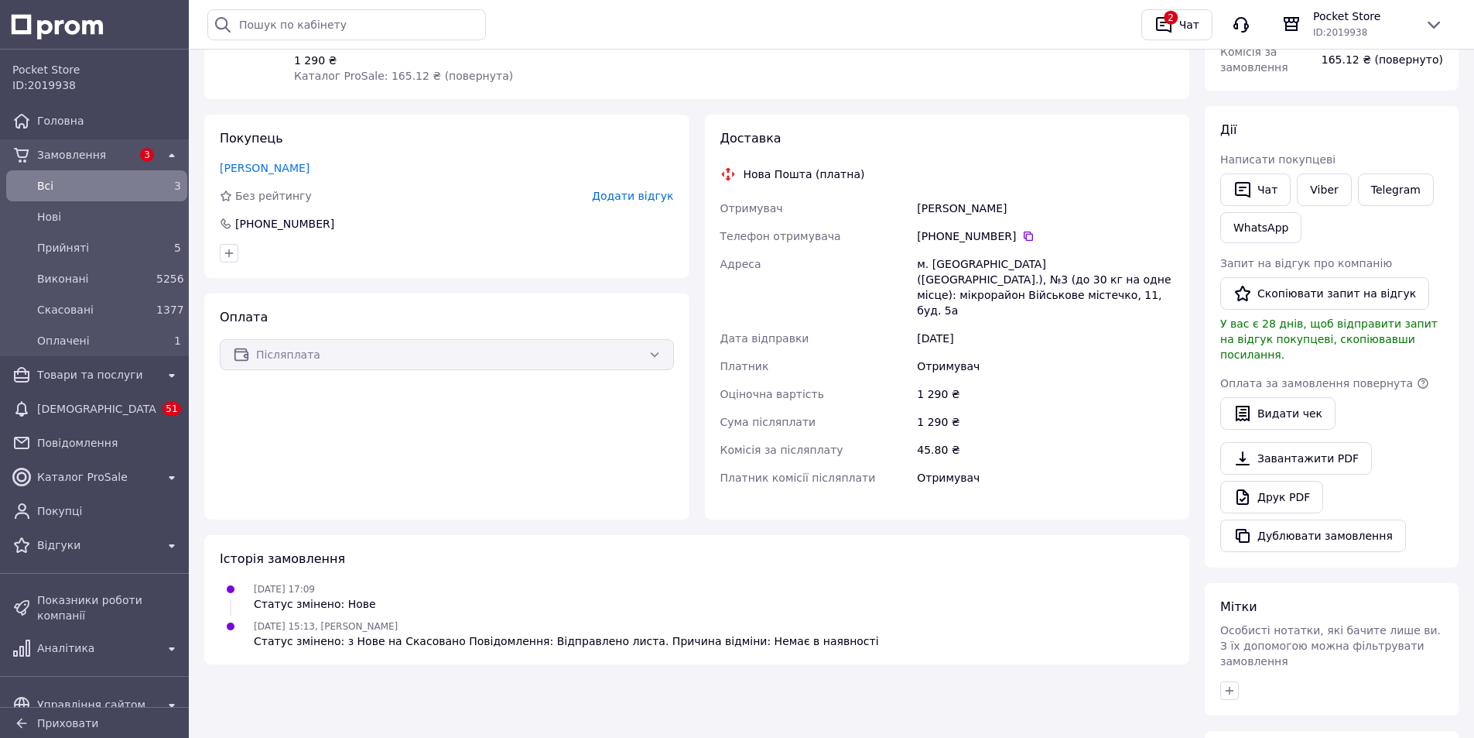
scroll to position [157, 0]
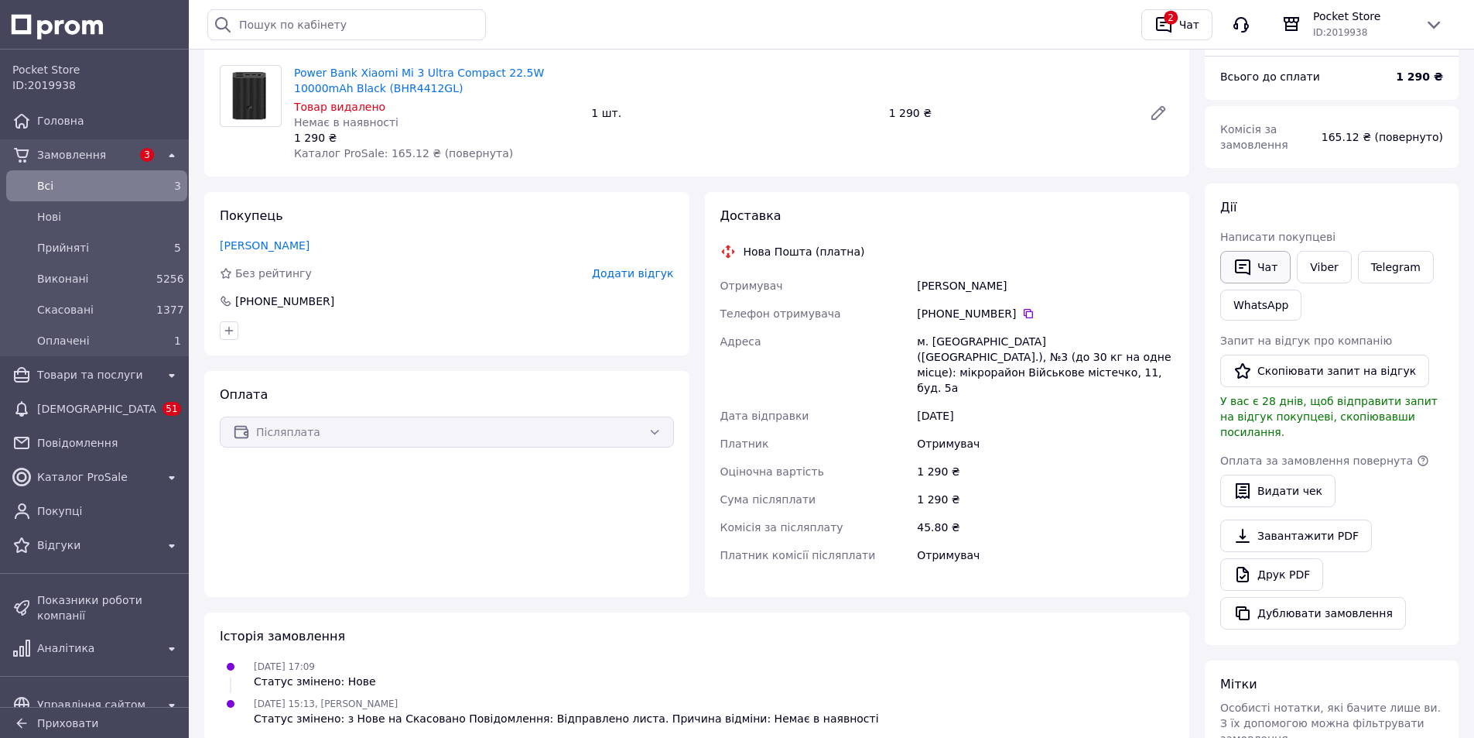
click at [1261, 269] on button "Чат" at bounding box center [1255, 267] width 70 height 33
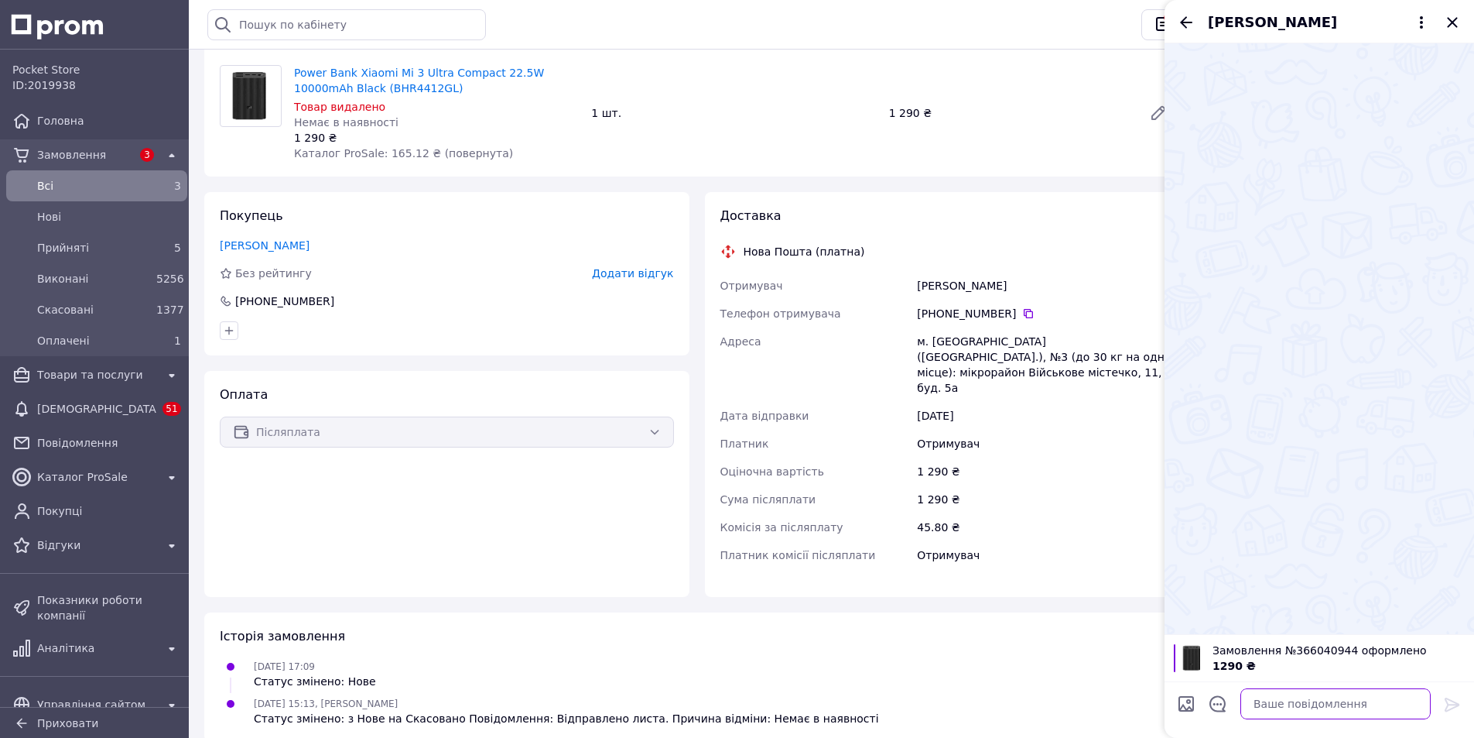
click at [1287, 707] on textarea at bounding box center [1336, 703] width 190 height 31
paste textarea "Добрий день! На жаль, даний товар вже не в наявності, але ми можемо запропонува…"
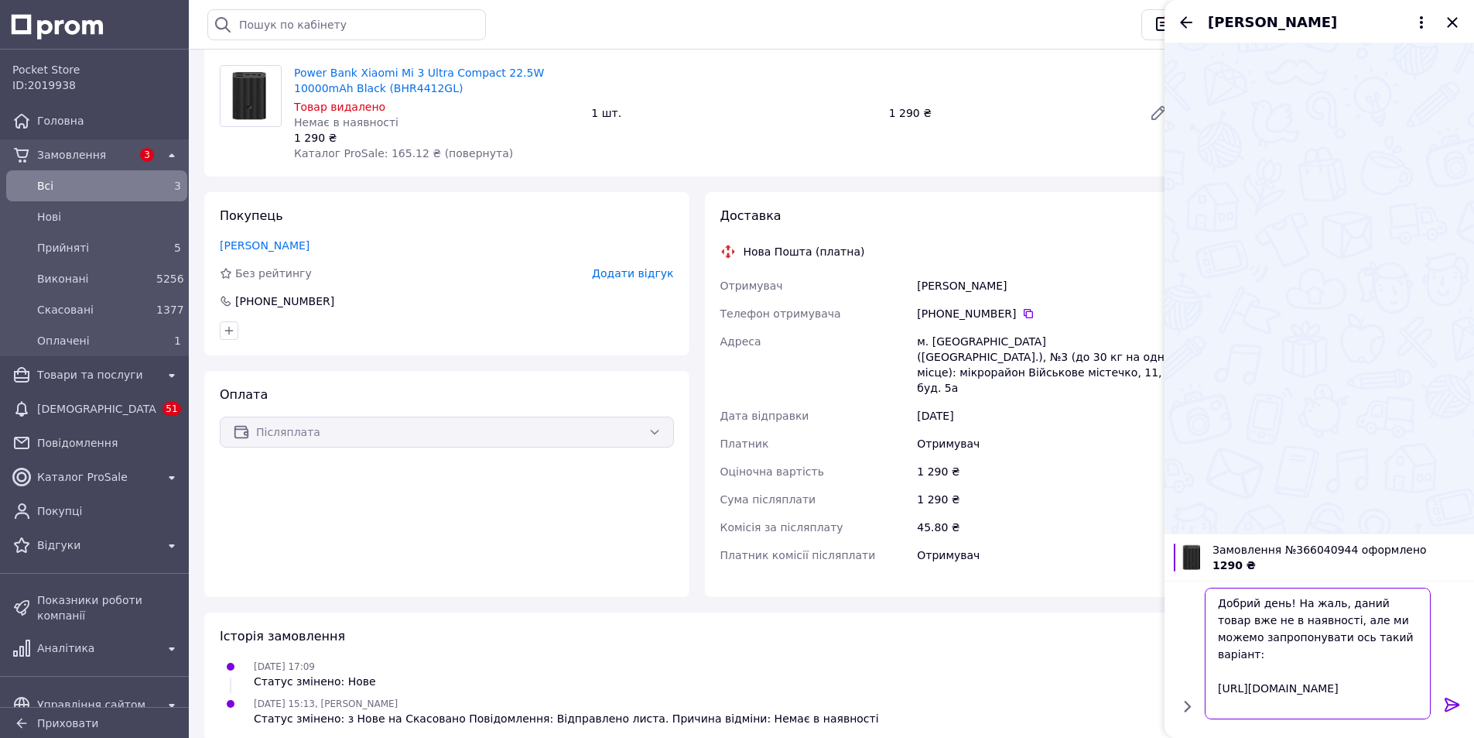
scroll to position [2, 0]
type textarea "Добрий день! На жаль, даний товар вже не в наявності, але ми можемо запропонува…"
click at [1457, 702] on icon at bounding box center [1452, 704] width 15 height 14
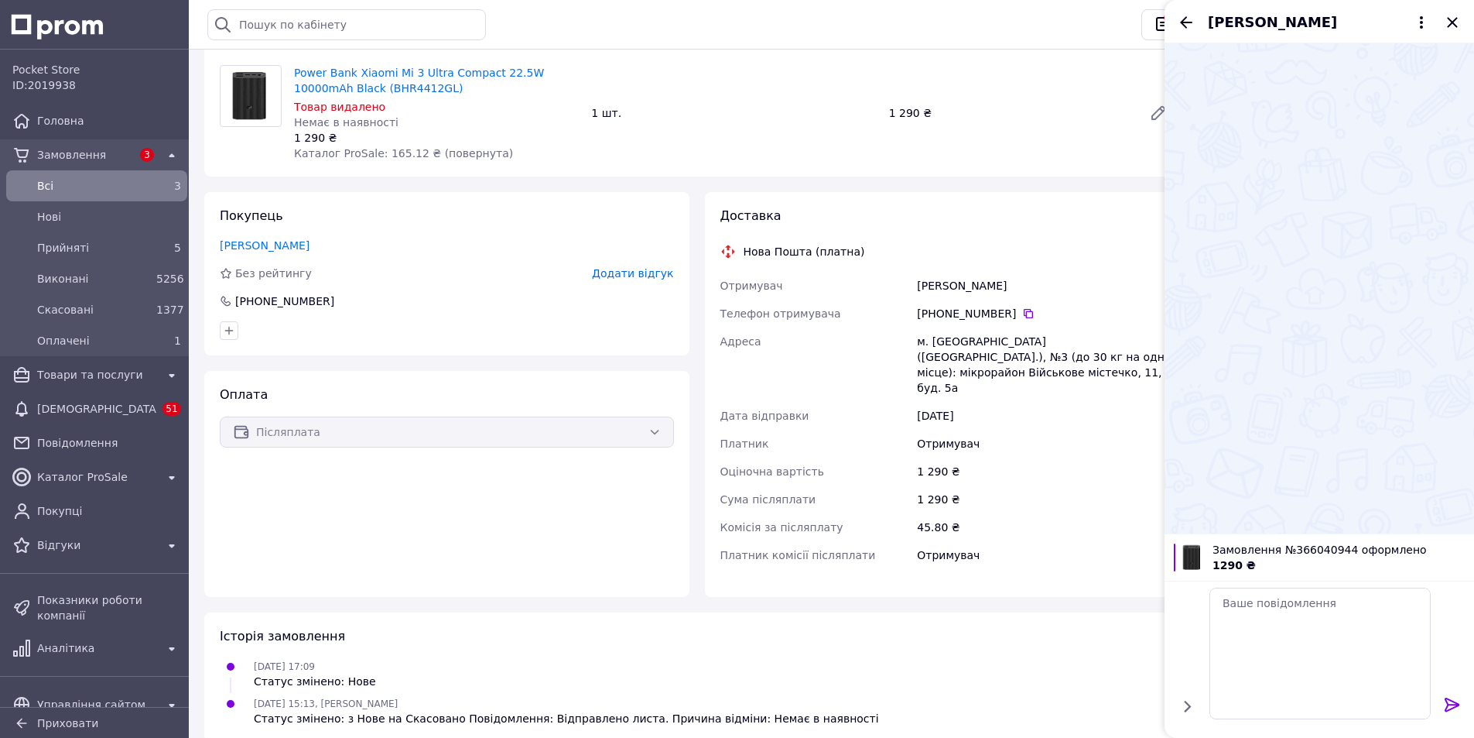
scroll to position [0, 0]
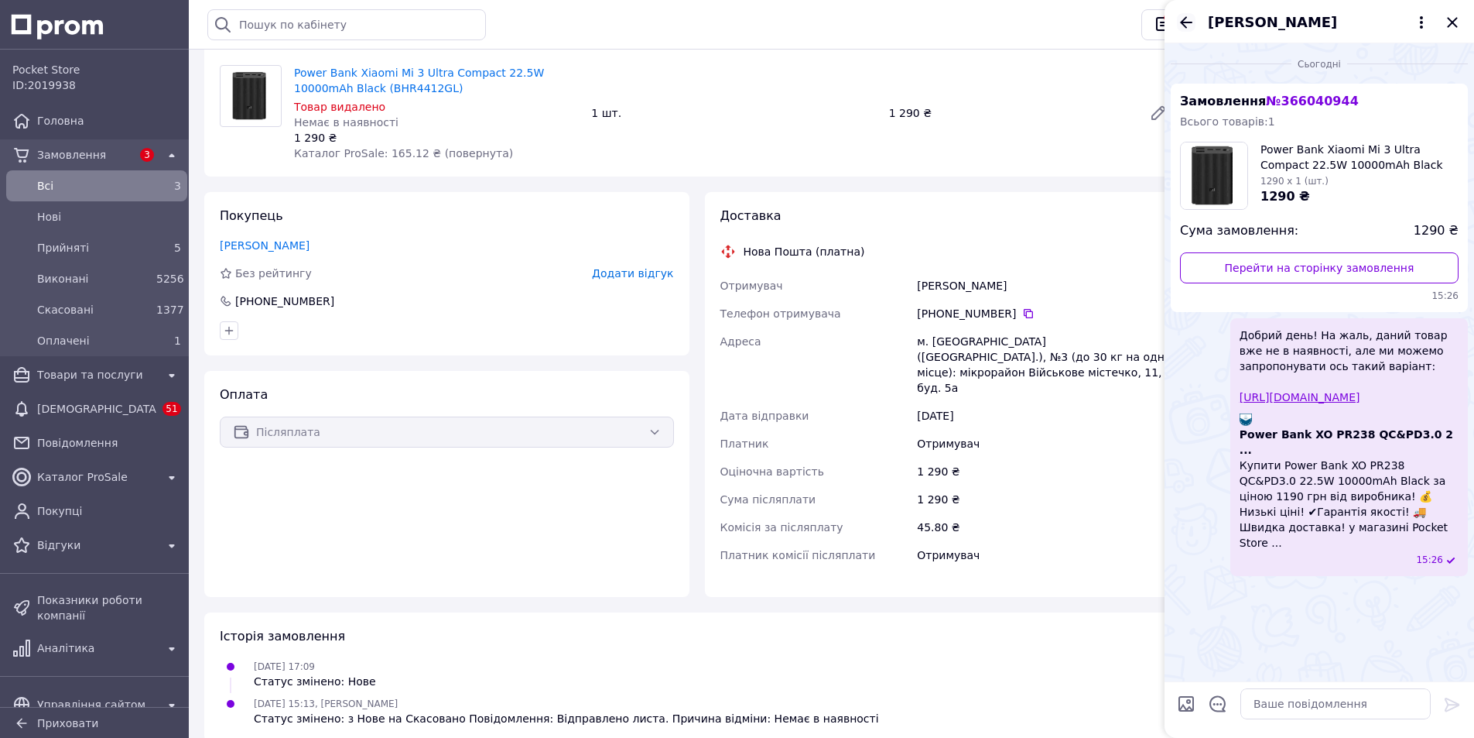
click at [1190, 30] on icon "Назад" at bounding box center [1186, 22] width 19 height 19
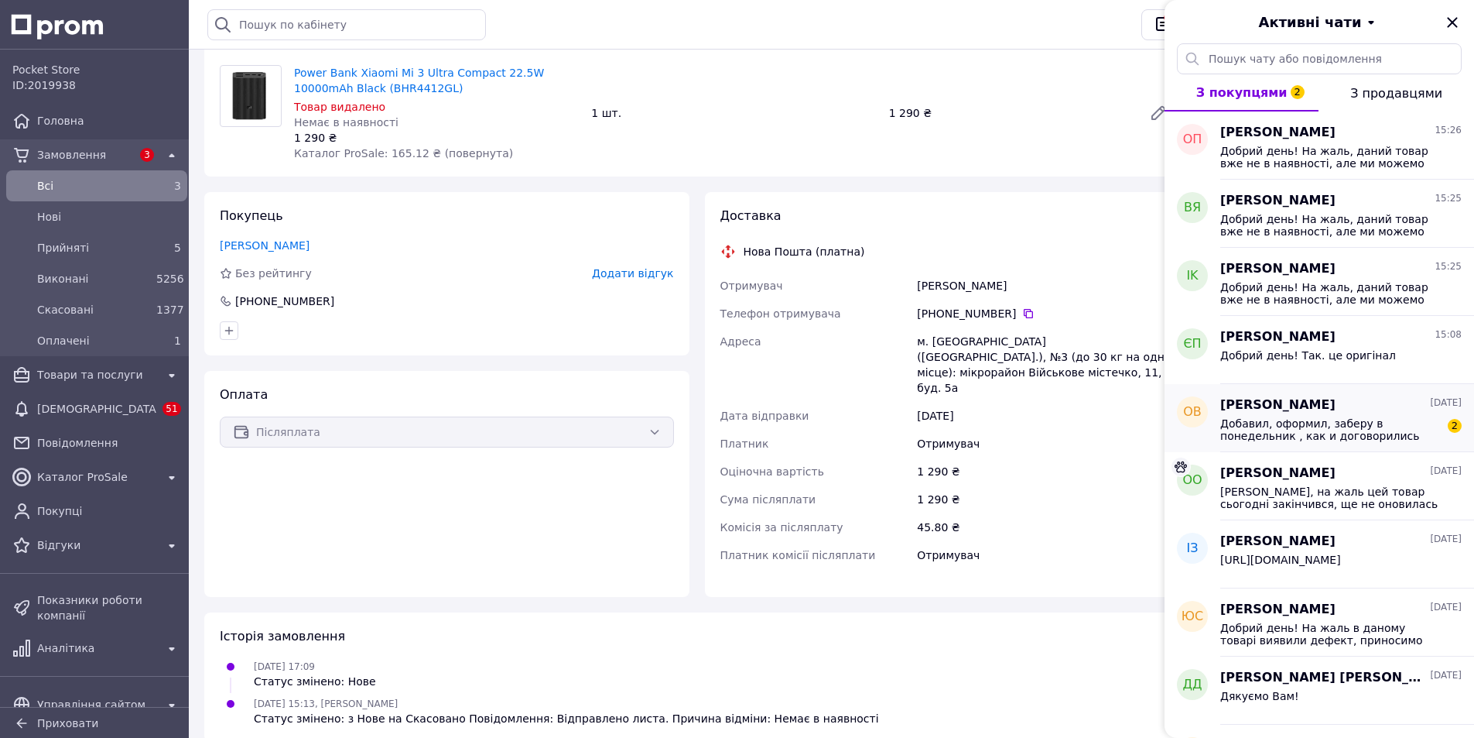
click at [1322, 423] on span "Добавил, оформил, заберу в понедельник , как и договорились" at bounding box center [1330, 429] width 220 height 25
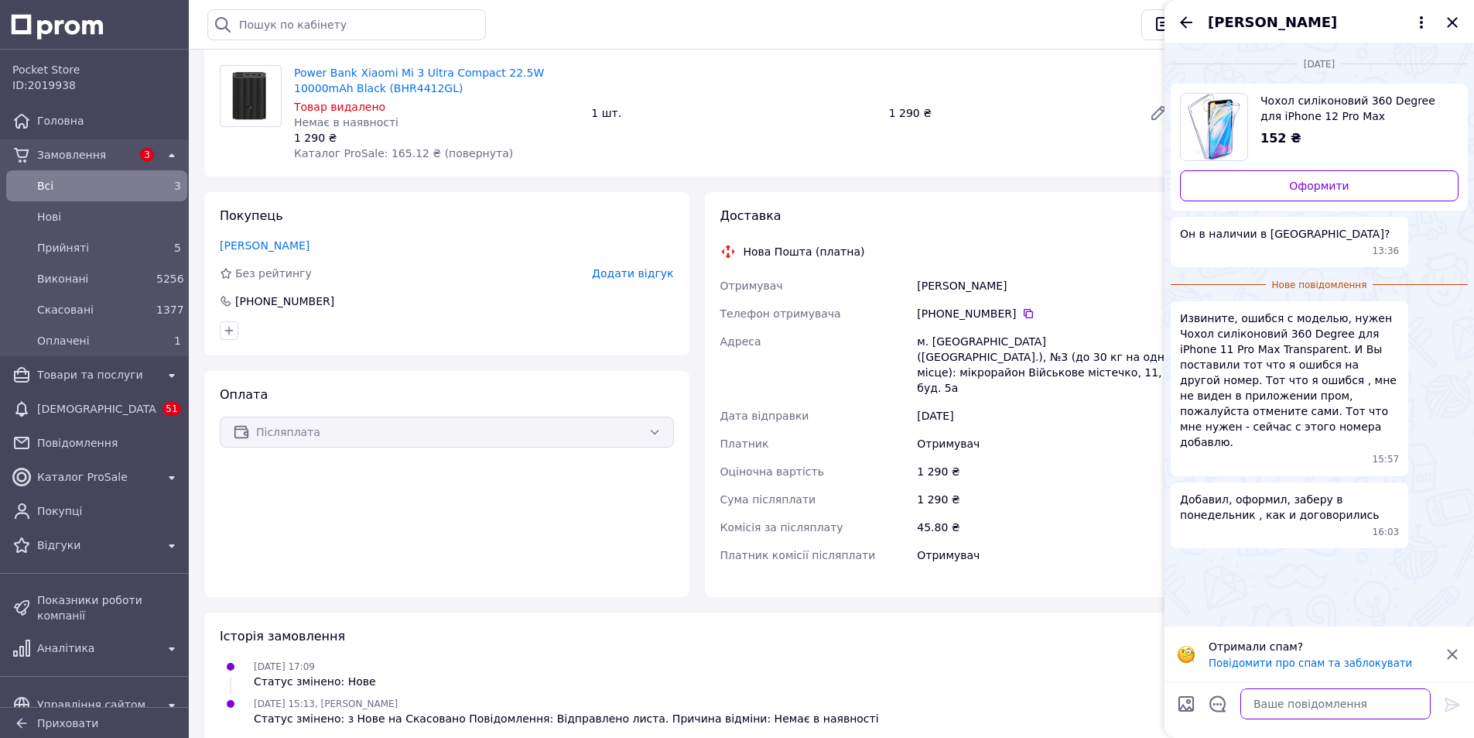
click at [1284, 703] on textarea at bounding box center [1336, 703] width 190 height 31
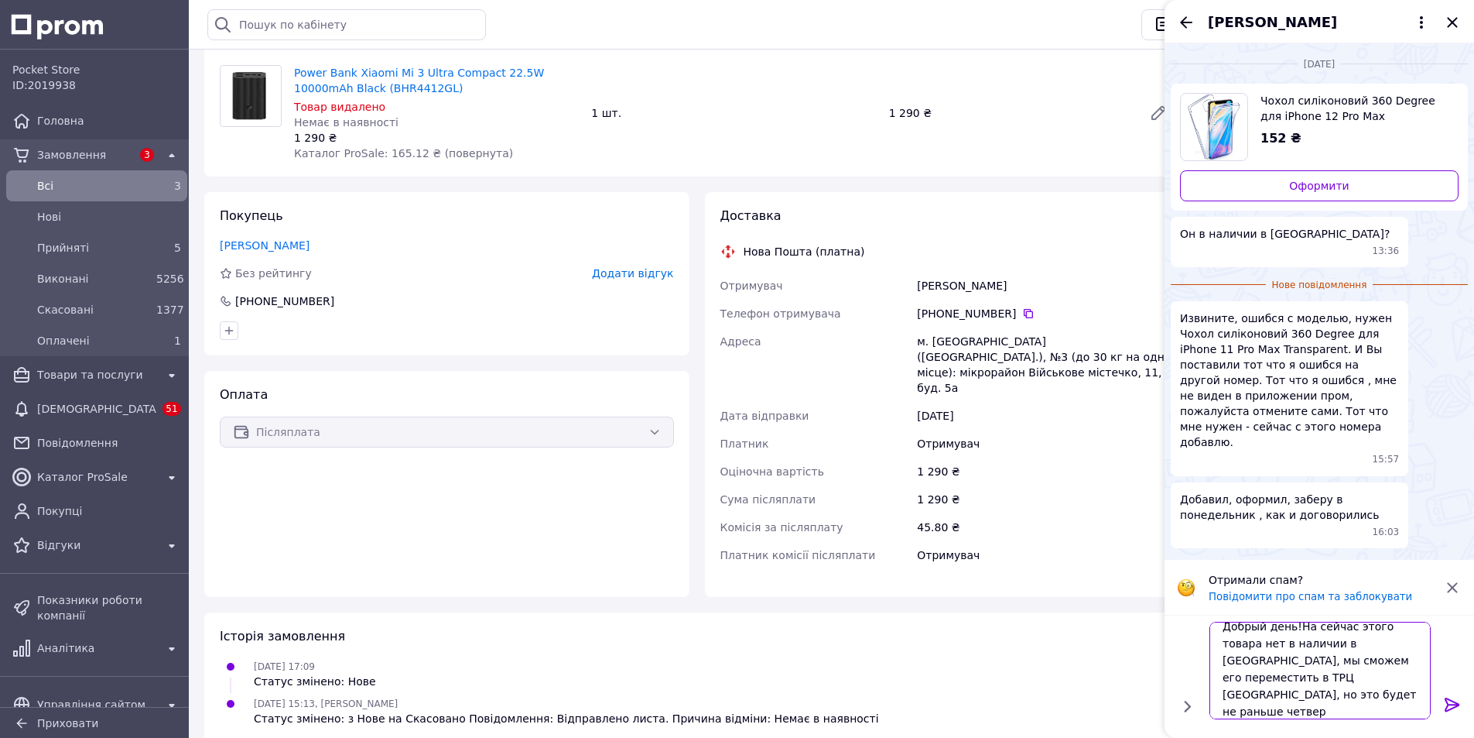
scroll to position [2, 0]
type textarea "Добрый день!На сейчас этого товара нет в наличии в [GEOGRAPHIC_DATA], мы сможем…"
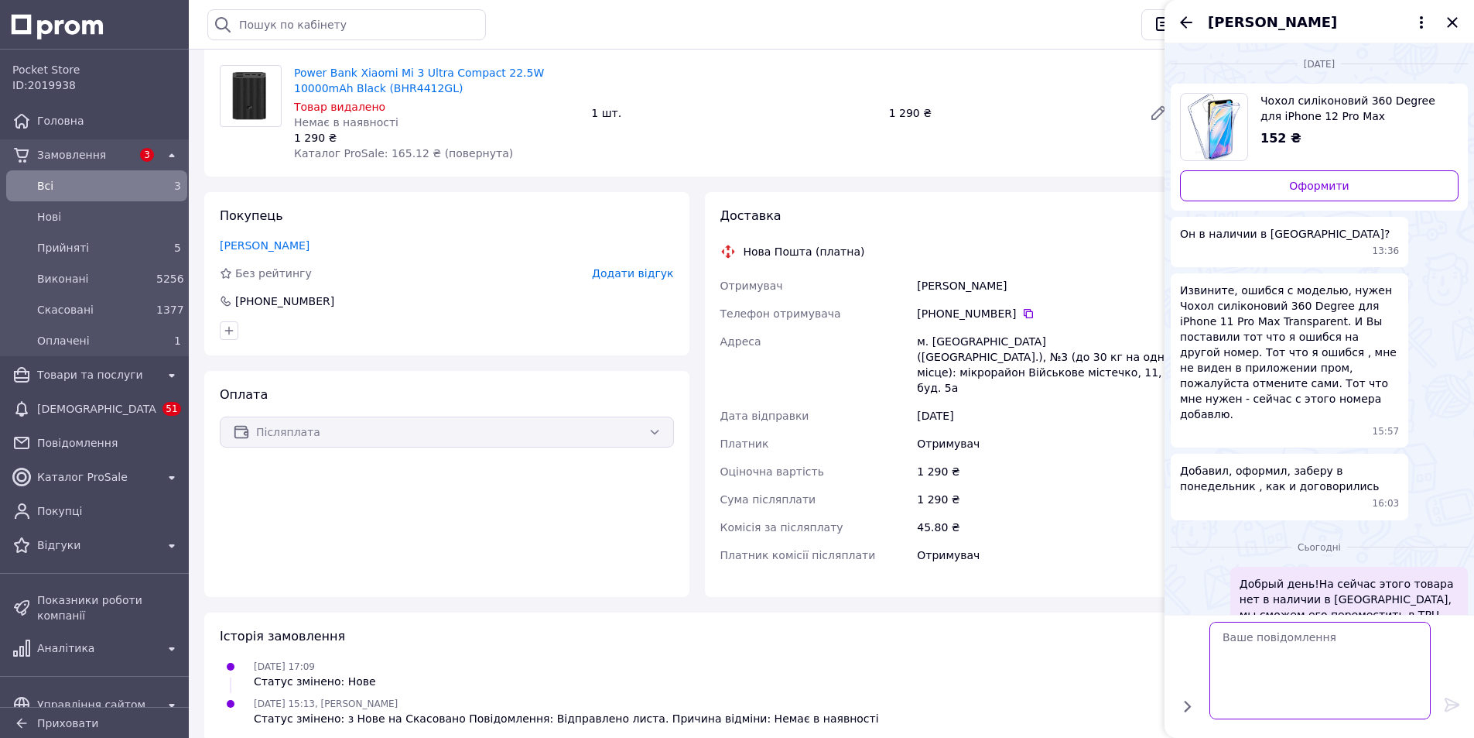
scroll to position [0, 0]
